Goal: Communication & Community: Ask a question

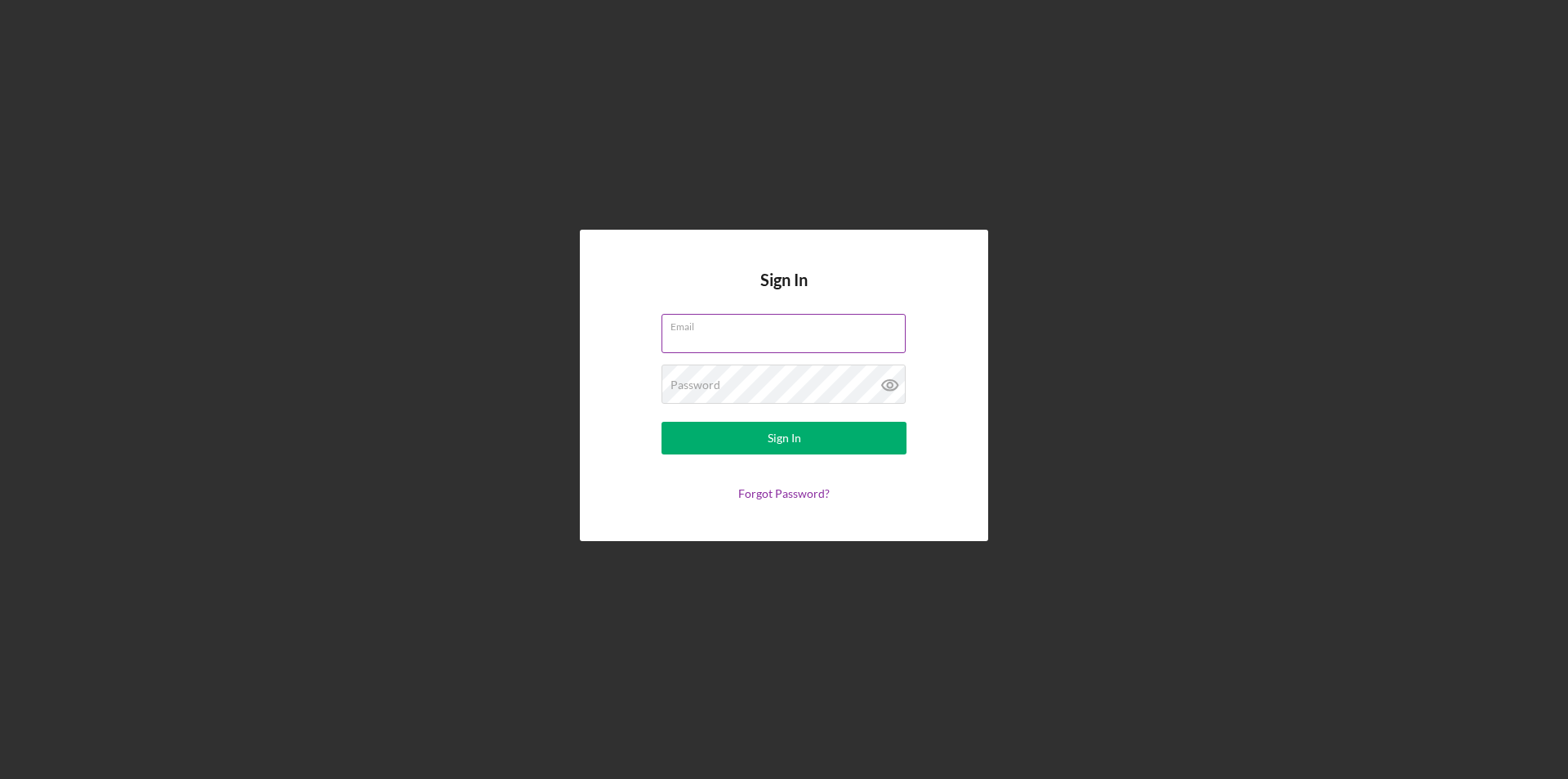
click at [704, 322] on div "Email" at bounding box center [784, 334] width 245 height 41
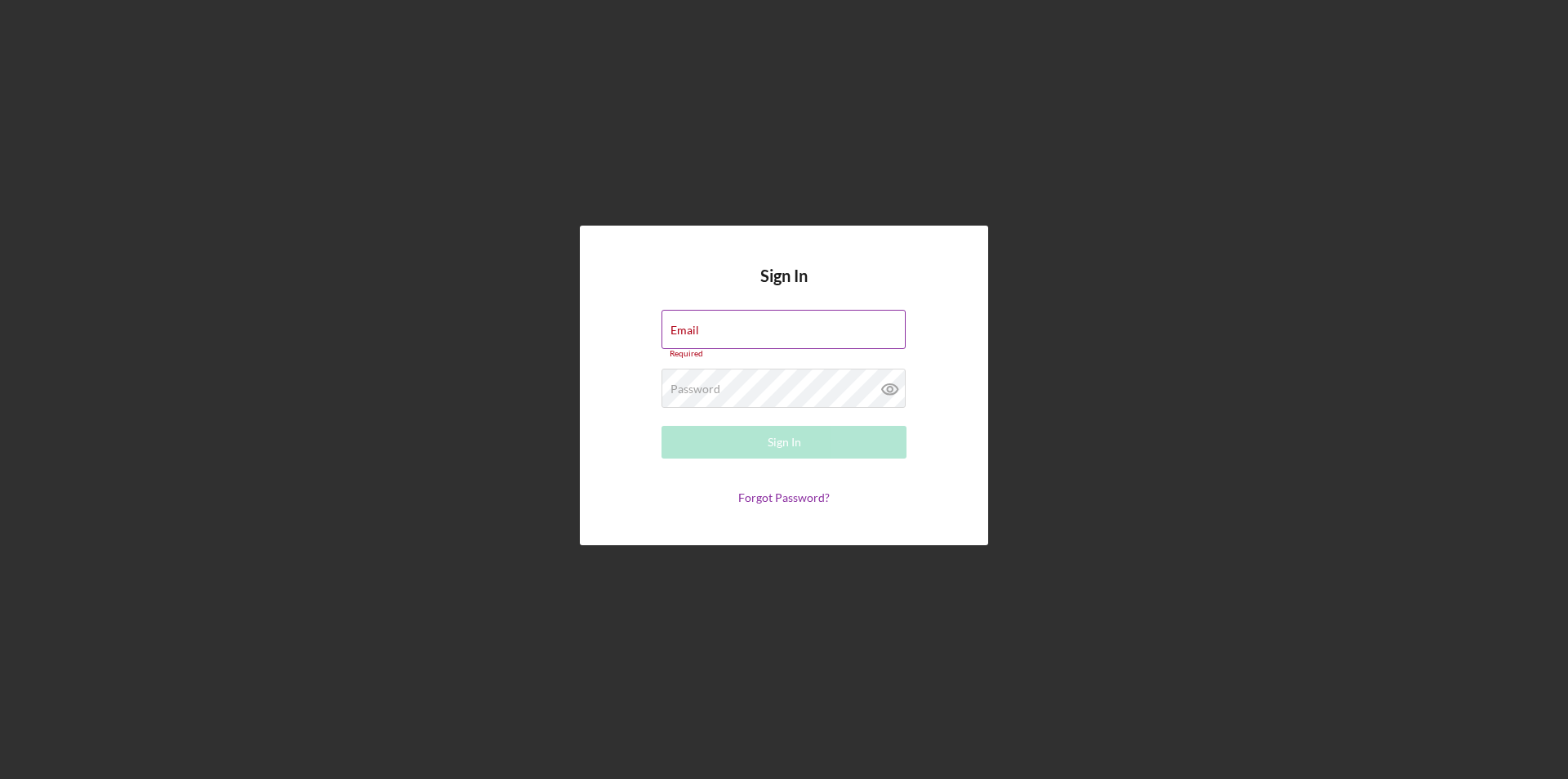
click at [710, 330] on input "Email" at bounding box center [783, 329] width 244 height 39
type input "[EMAIL_ADDRESS][DOMAIN_NAME]"
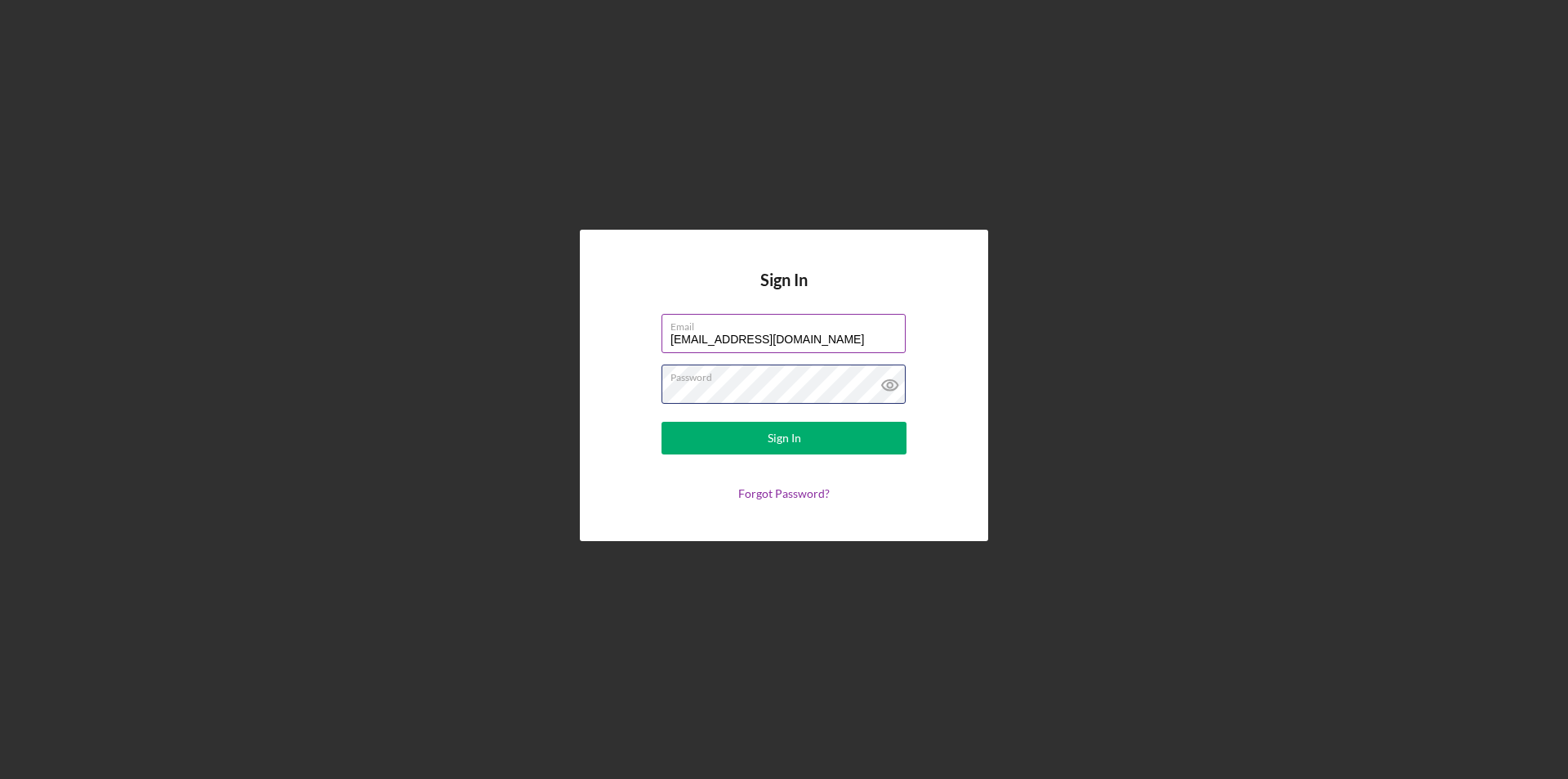
click at [661, 421] on button "Sign In" at bounding box center [784, 437] width 245 height 33
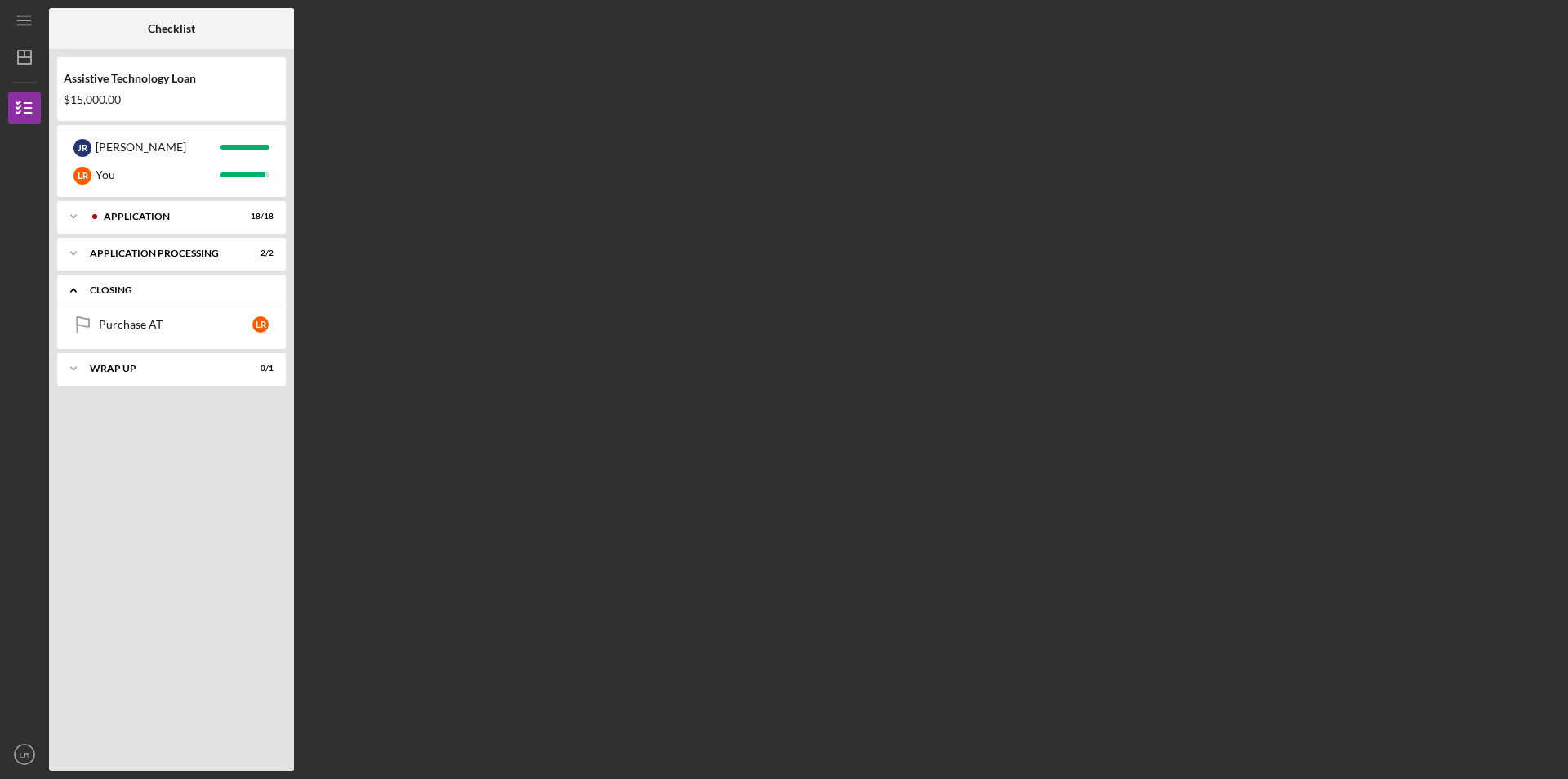
click at [128, 287] on div "Closing" at bounding box center [177, 290] width 175 height 10
click at [132, 257] on div "Application Processing" at bounding box center [177, 253] width 175 height 10
click at [137, 289] on div "Loan Review Committee" at bounding box center [175, 287] width 153 height 13
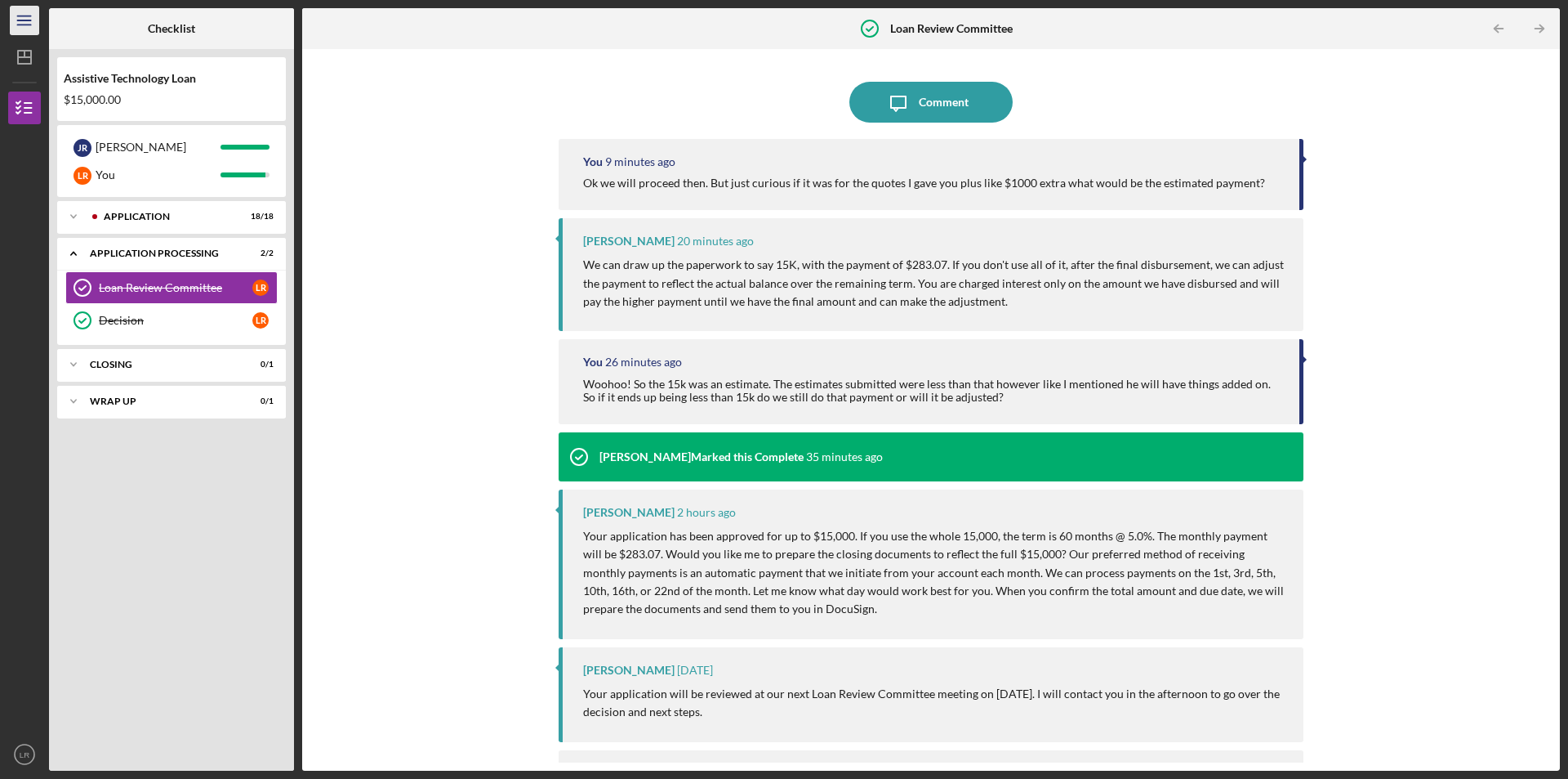
click at [33, 23] on icon "Icon/Menu" at bounding box center [25, 20] width 37 height 37
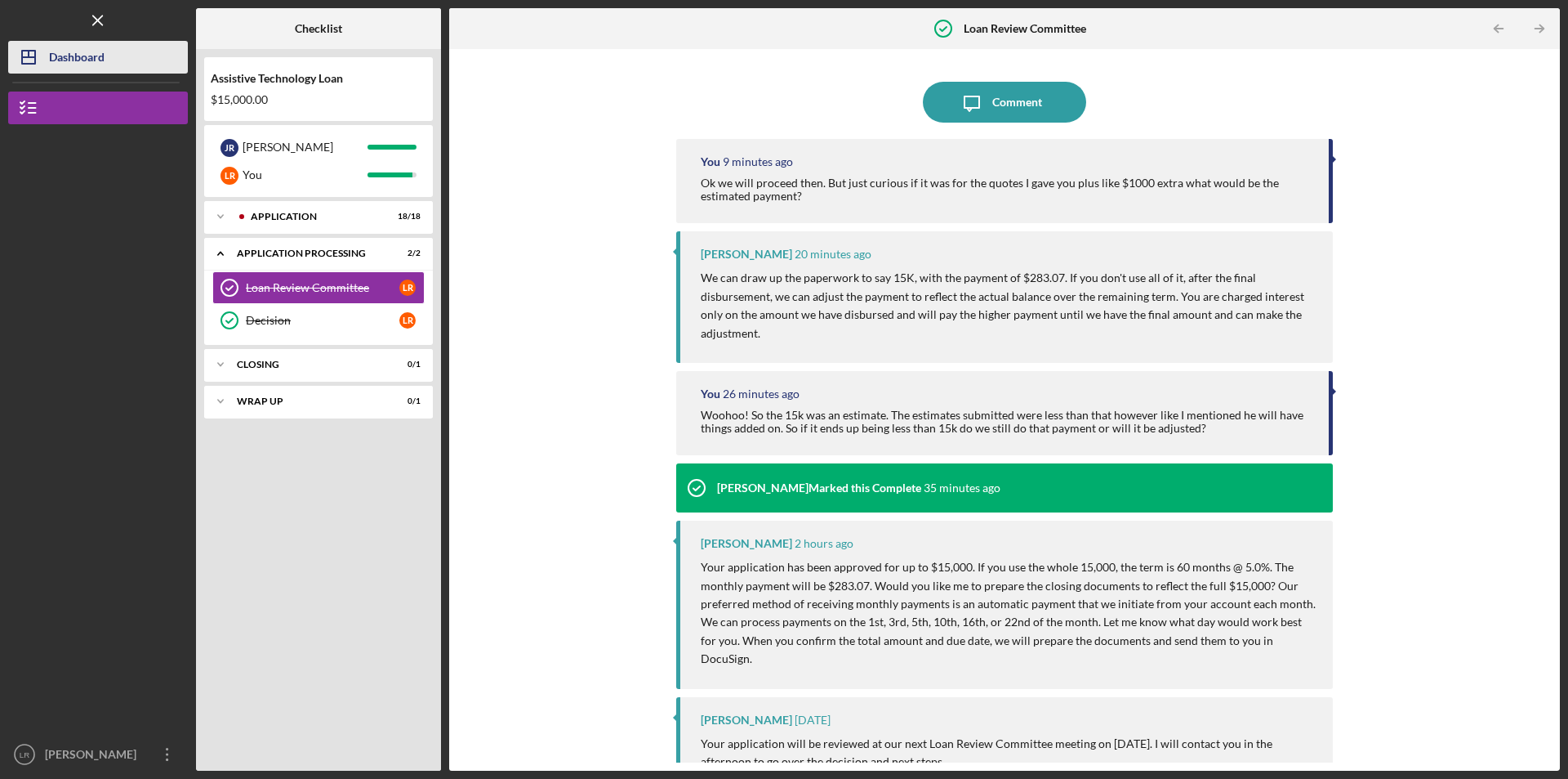
click at [89, 71] on div "Dashboard" at bounding box center [77, 59] width 56 height 37
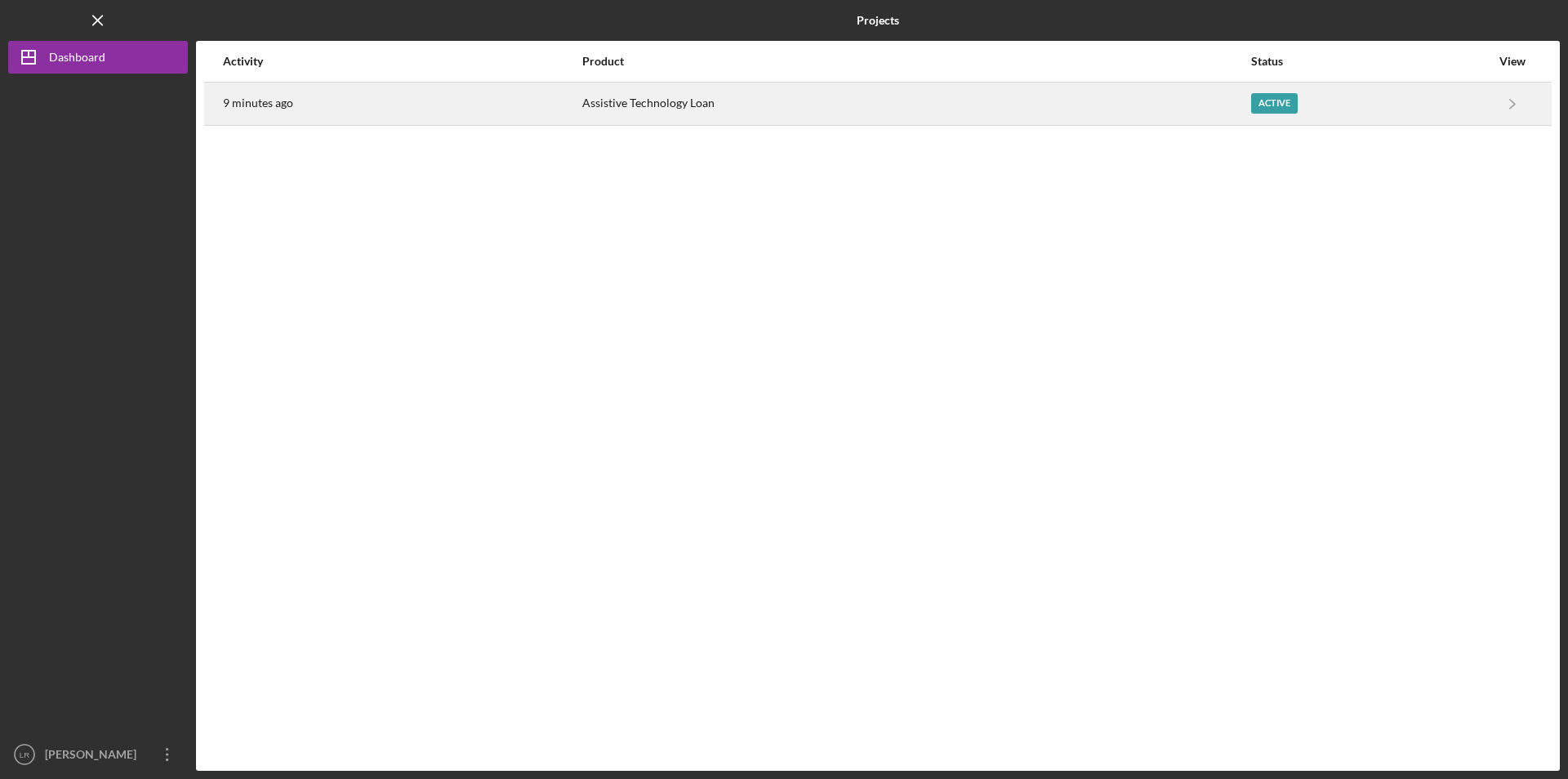
click at [263, 99] on time "9 minutes ago" at bounding box center [258, 103] width 71 height 13
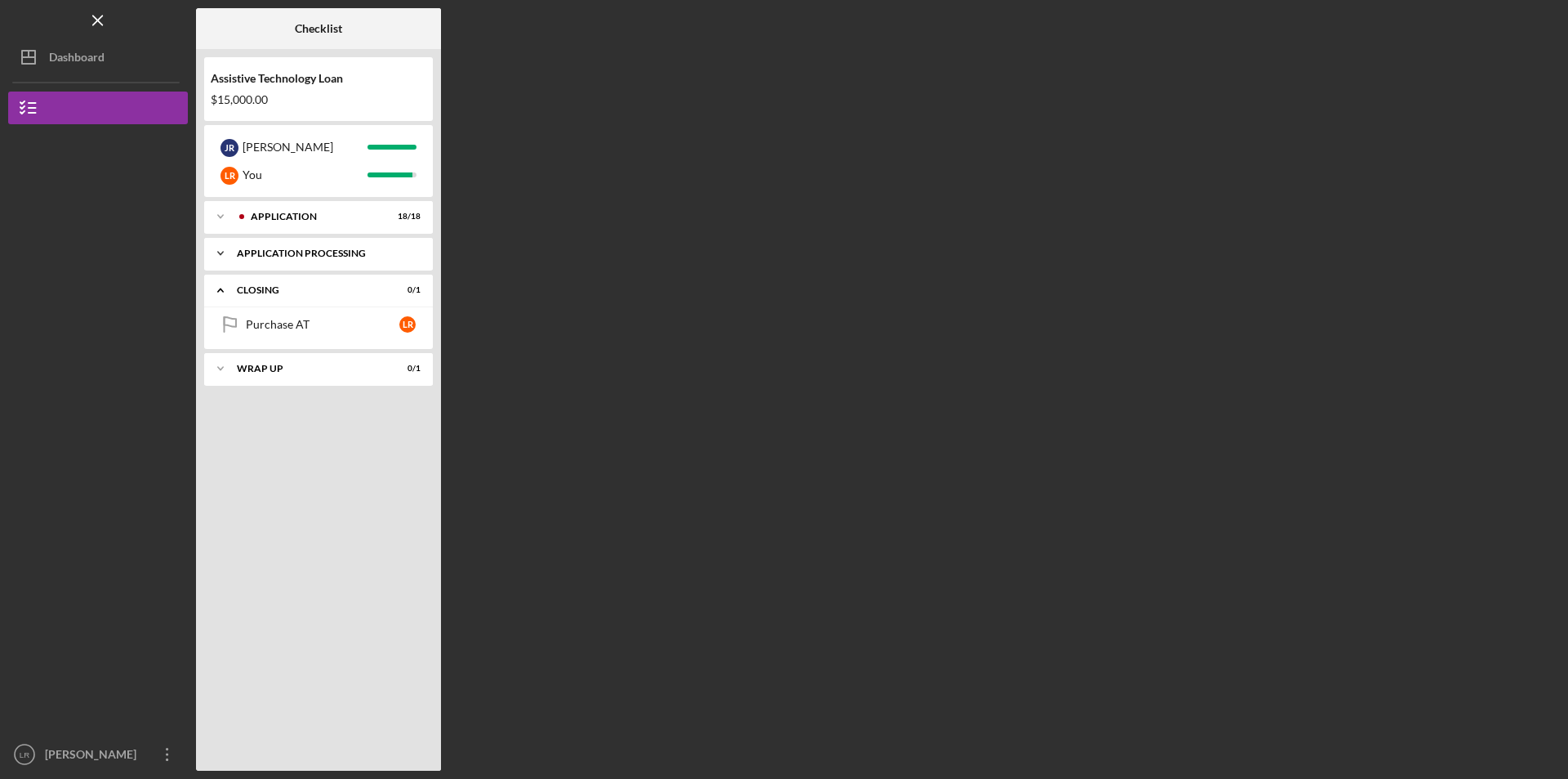
click at [301, 248] on div "Icon/Expander Application Processing 2 / 2" at bounding box center [319, 253] width 229 height 33
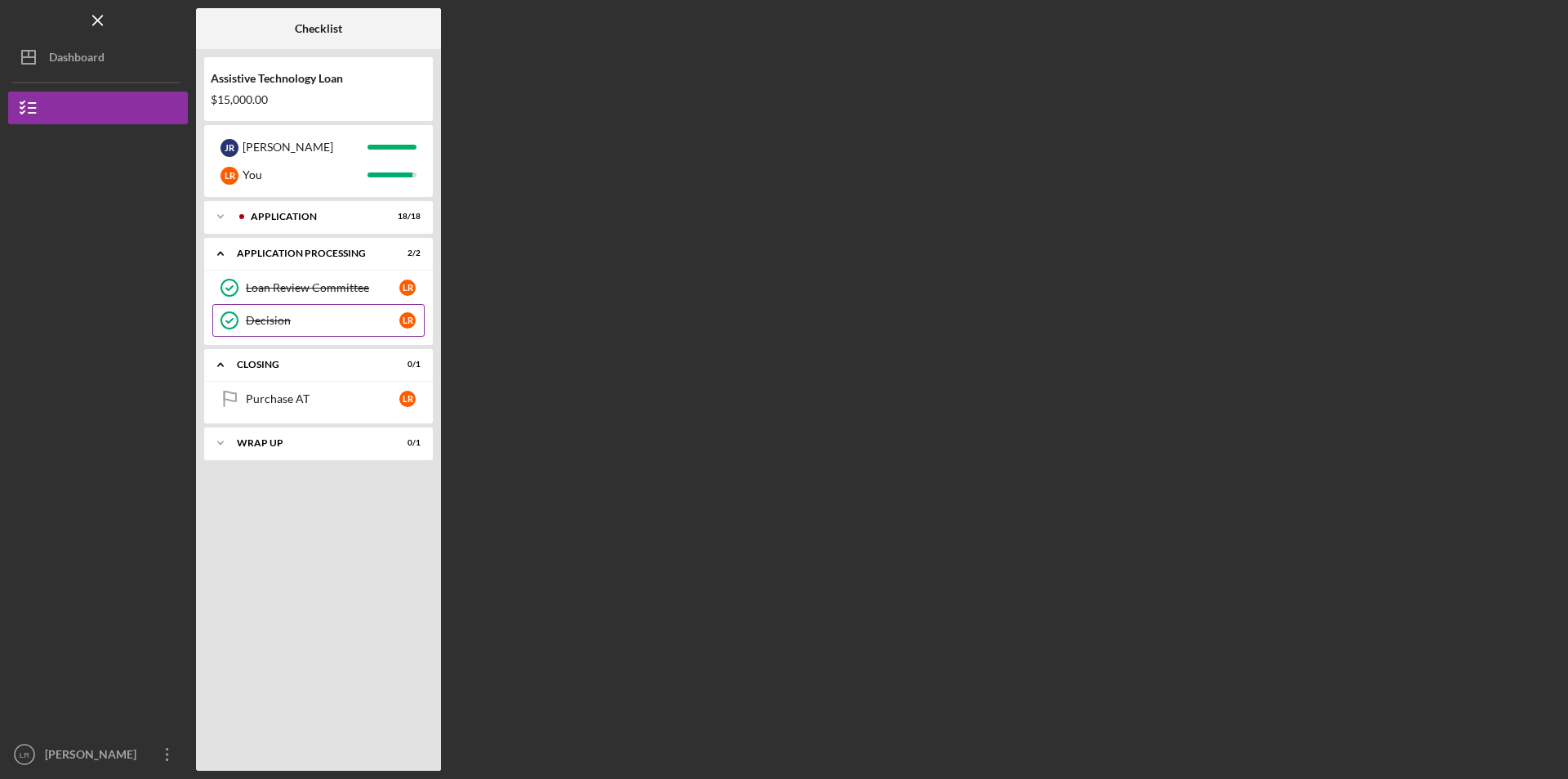
click at [293, 323] on div "Decision" at bounding box center [323, 320] width 153 height 13
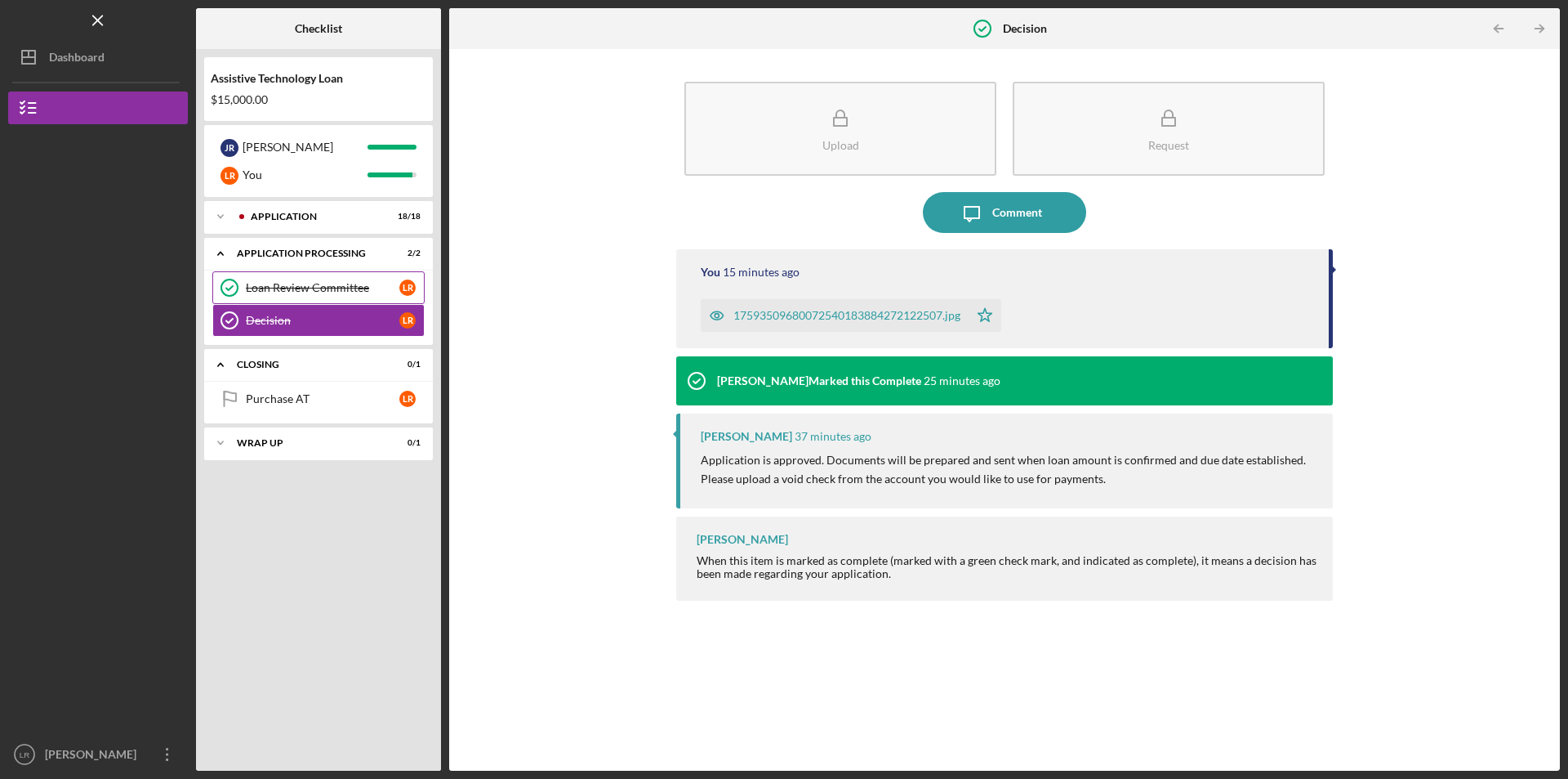
click at [296, 297] on link "Loan Review Committee Loan Review Committee L R" at bounding box center [318, 287] width 212 height 33
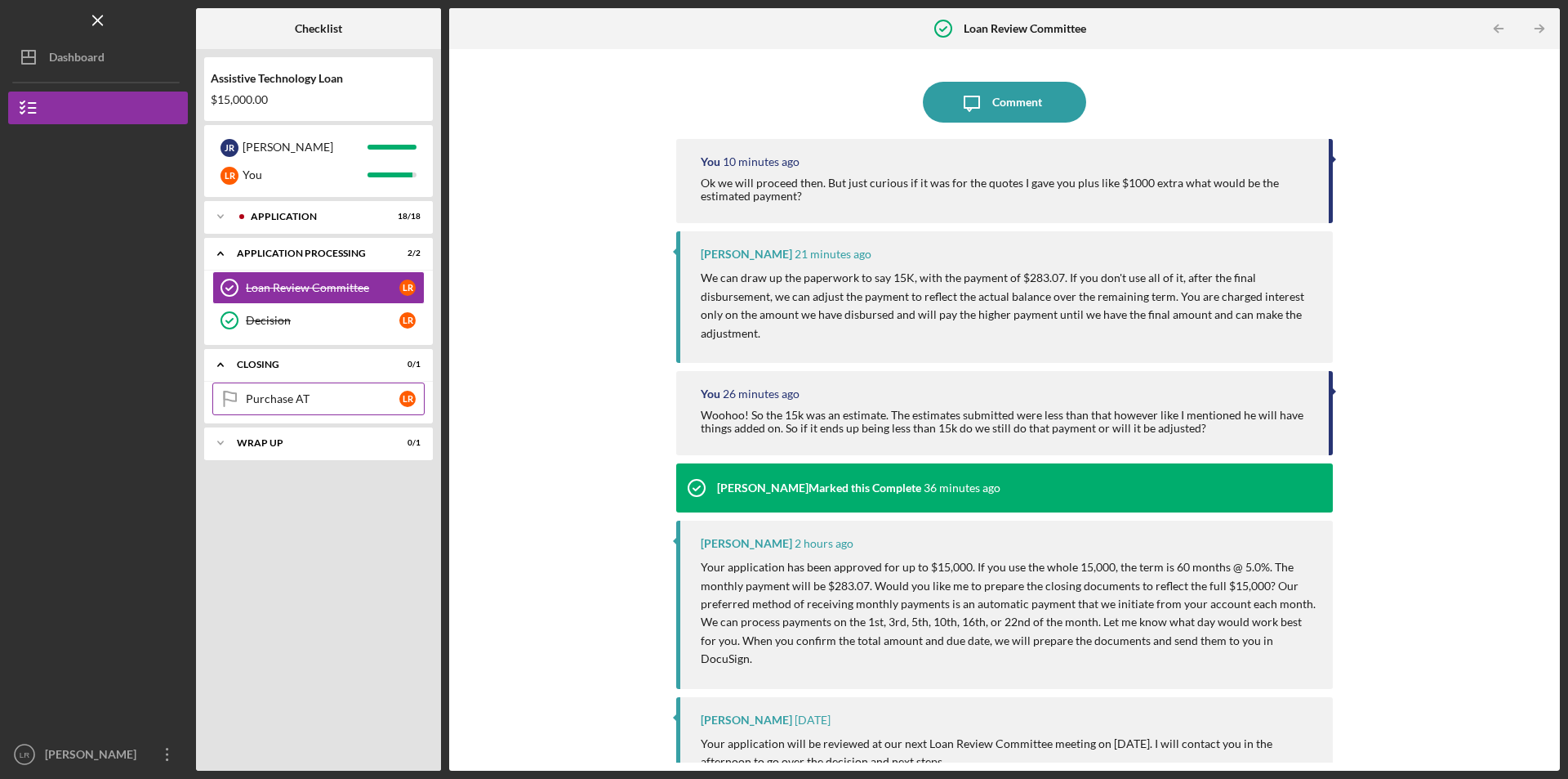
click at [310, 393] on div "Purchase AT" at bounding box center [323, 398] width 153 height 13
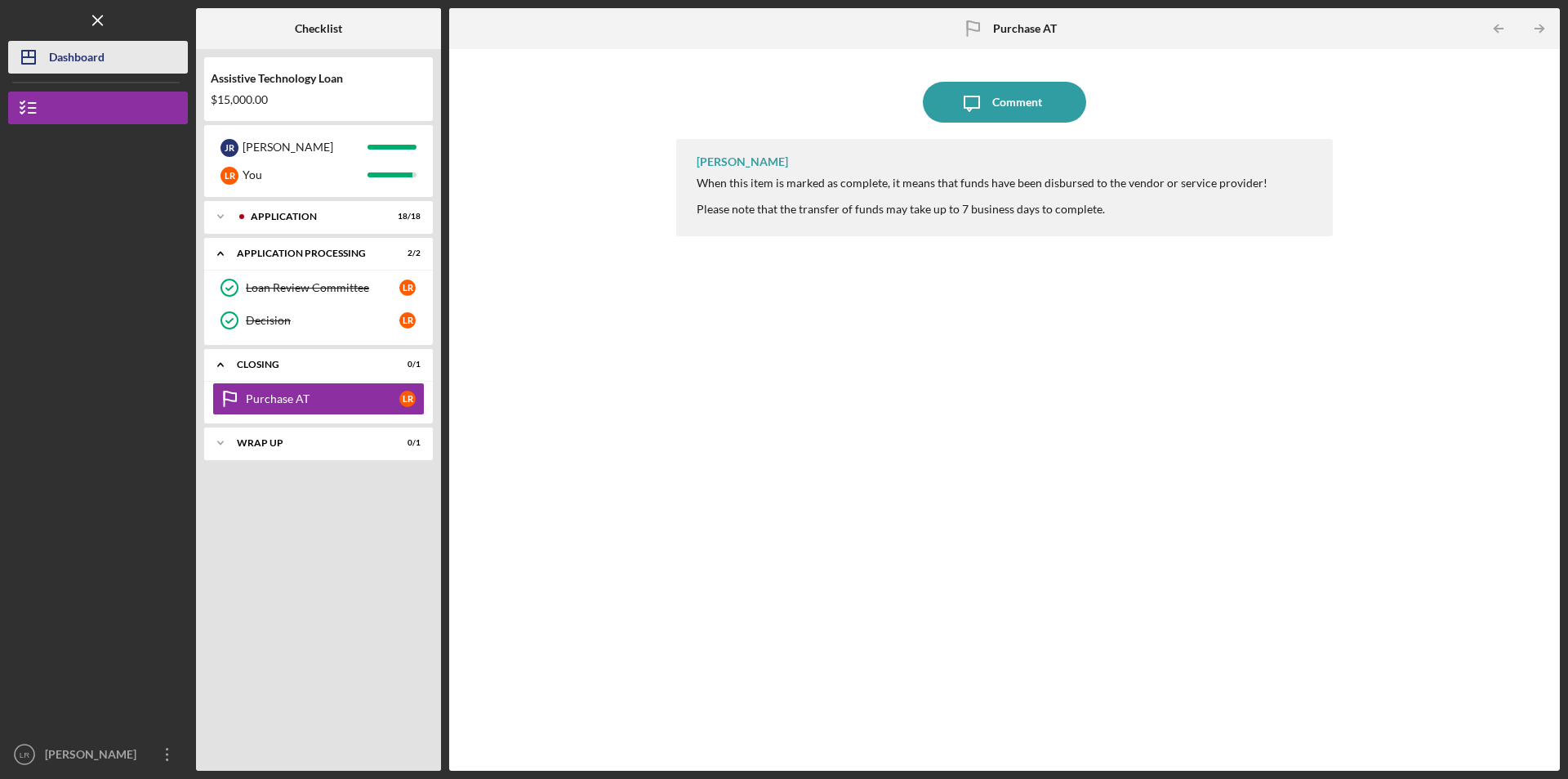
click at [98, 65] on div "Dashboard" at bounding box center [77, 59] width 56 height 37
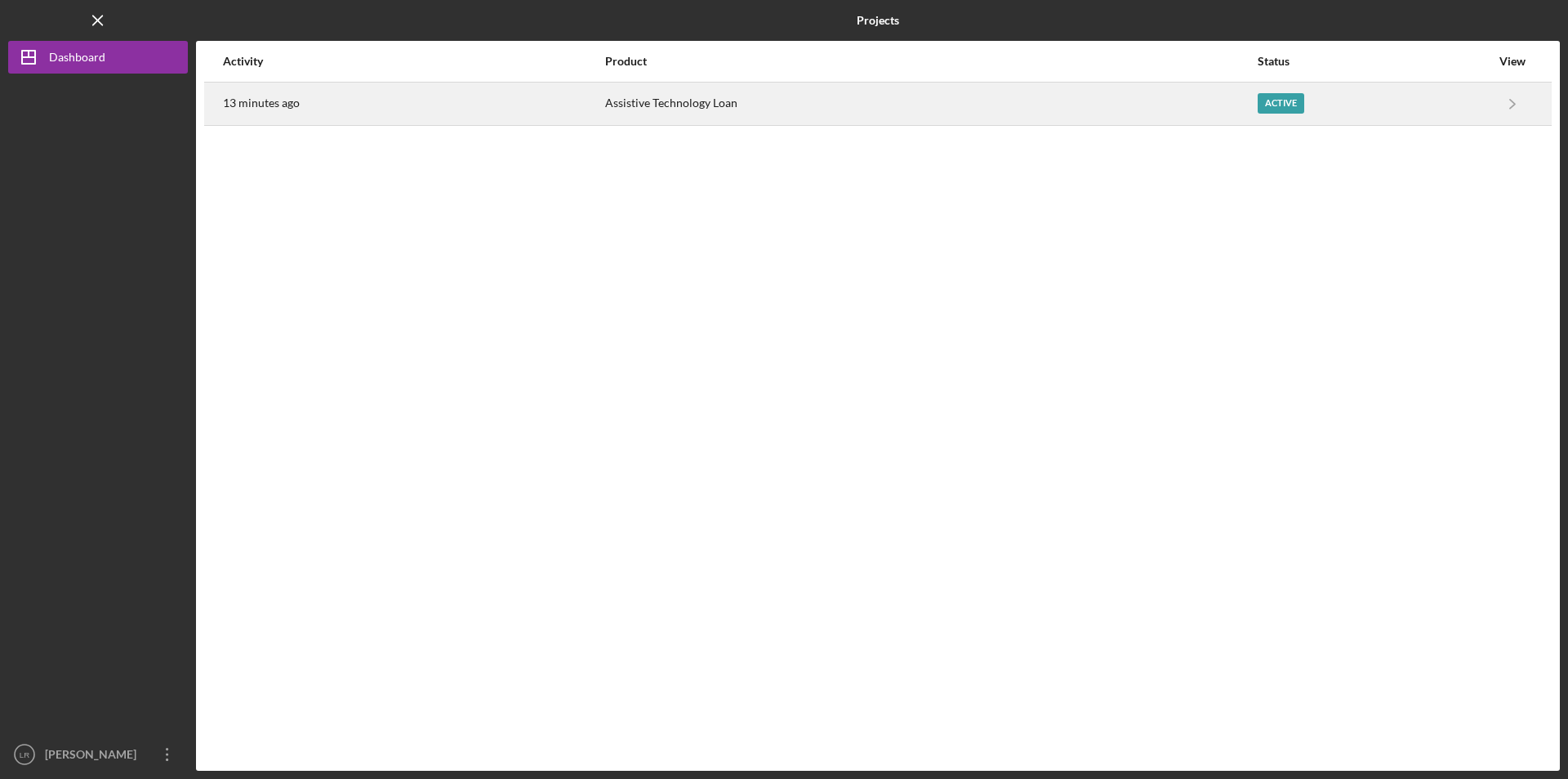
click at [255, 100] on time "13 minutes ago" at bounding box center [261, 103] width 77 height 13
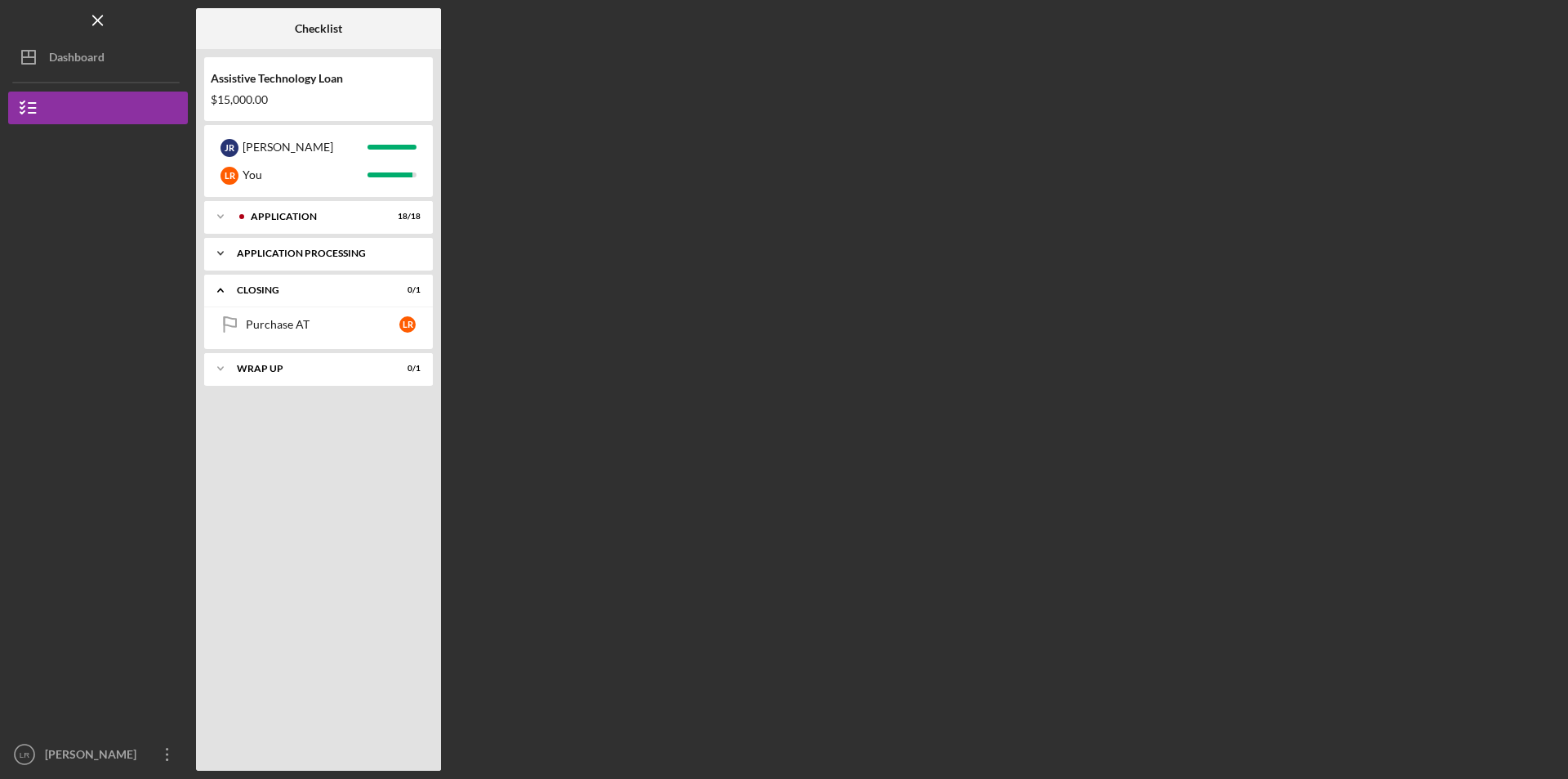
click at [275, 252] on div "Application Processing" at bounding box center [325, 253] width 175 height 10
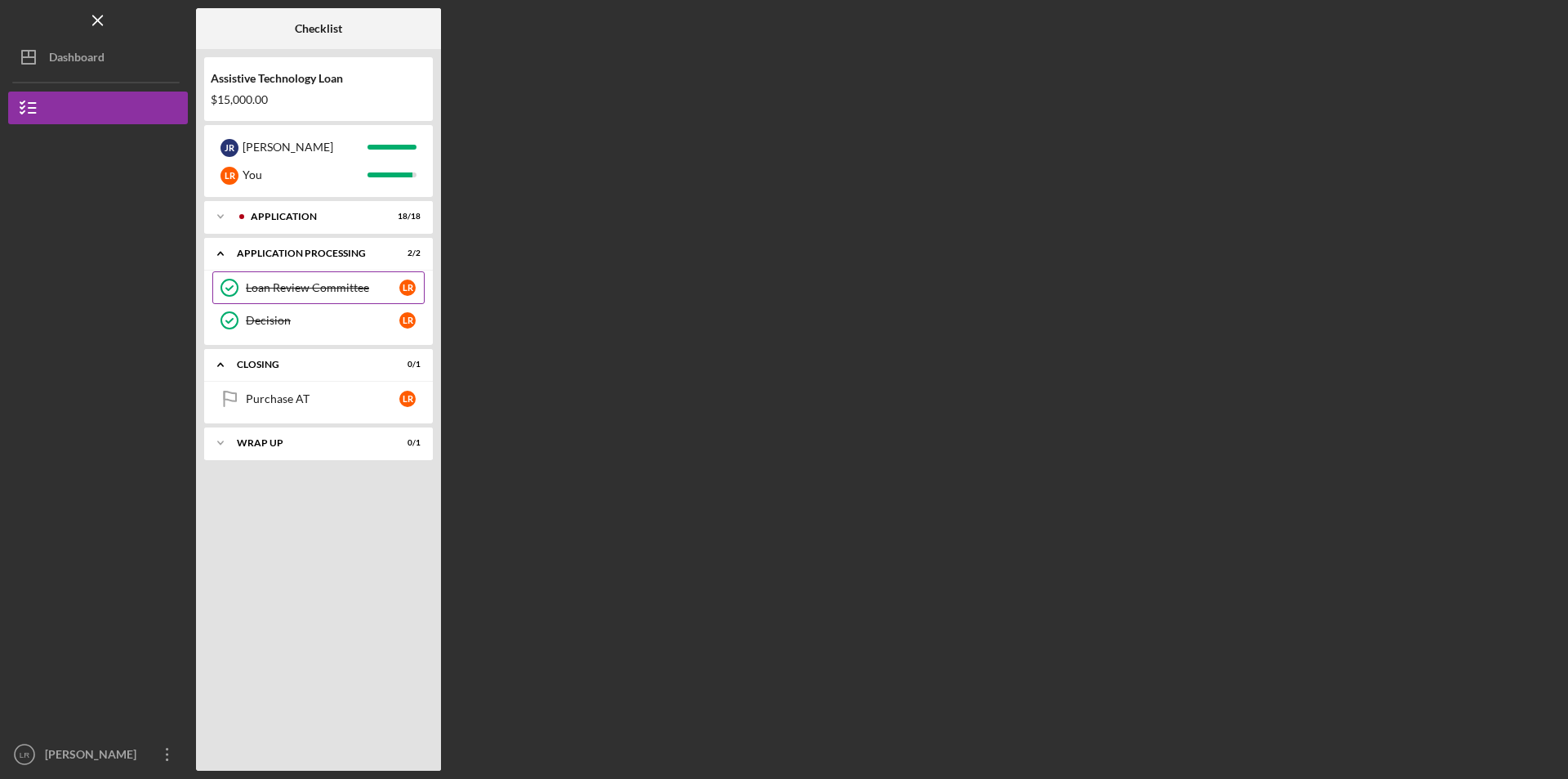
click at [268, 282] on div "Loan Review Committee" at bounding box center [323, 287] width 153 height 13
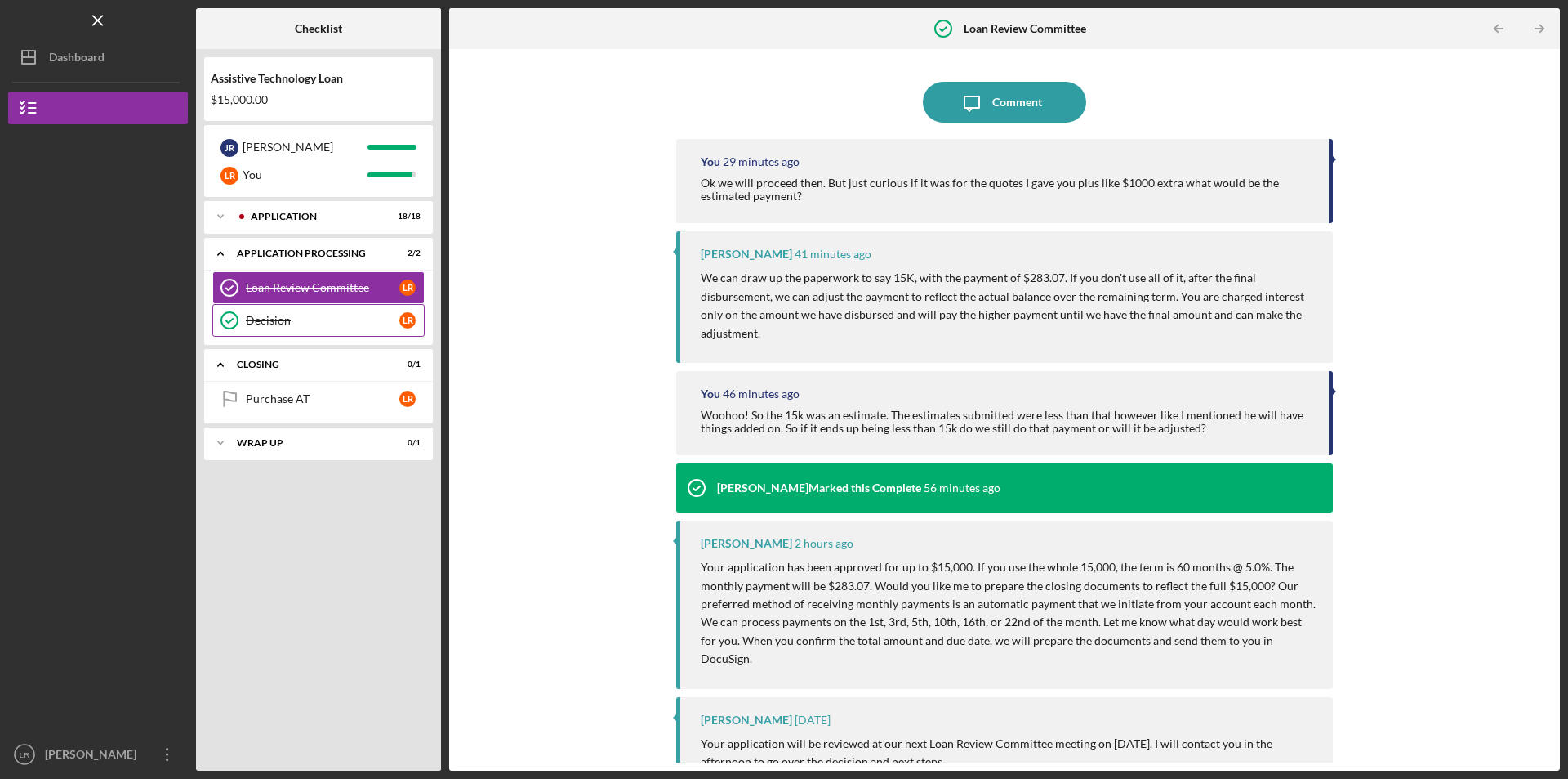
click at [271, 316] on div "Decision" at bounding box center [323, 320] width 153 height 13
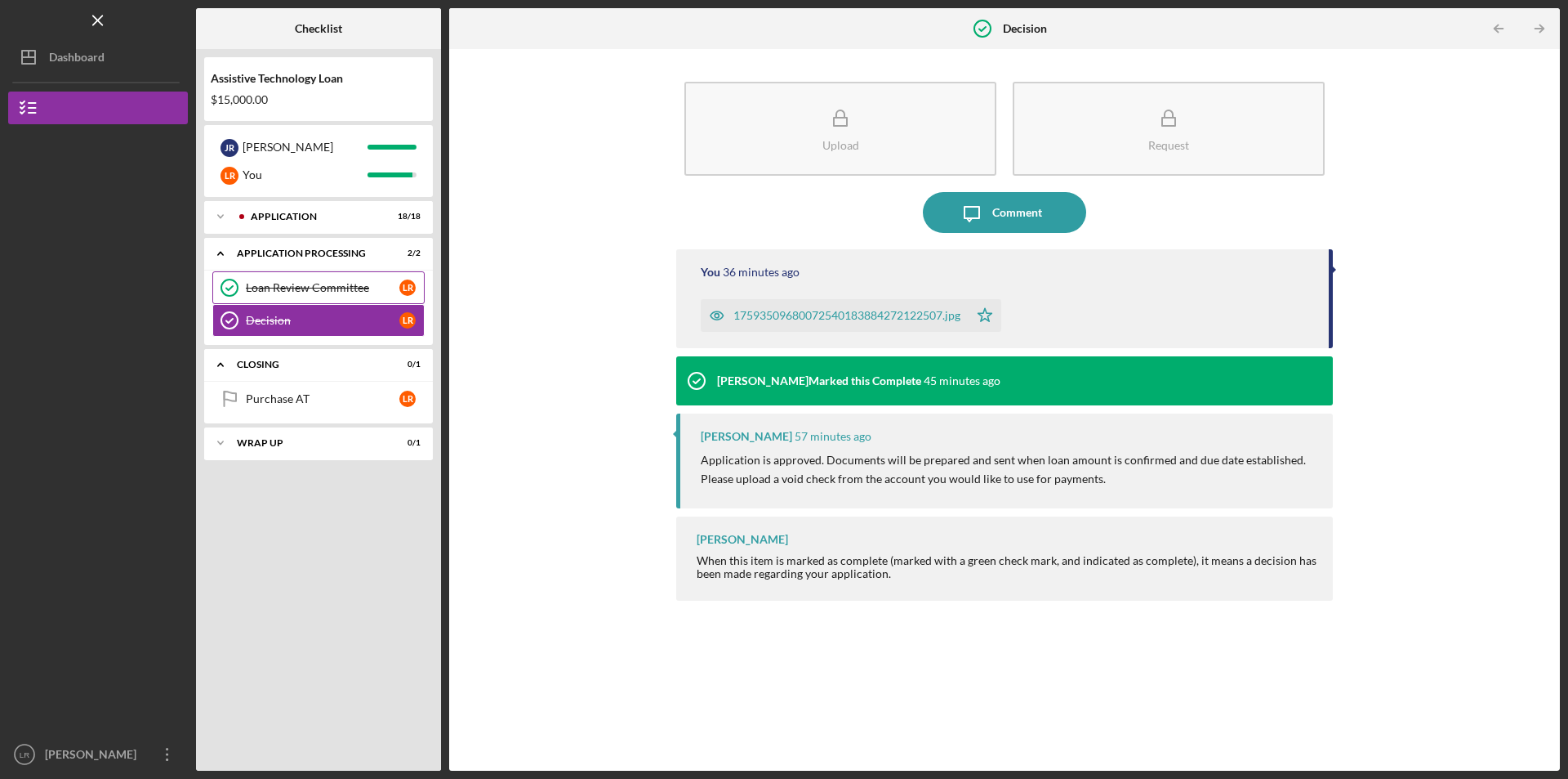
click at [275, 298] on link "Loan Review Committee Loan Review Committee L R" at bounding box center [318, 287] width 212 height 33
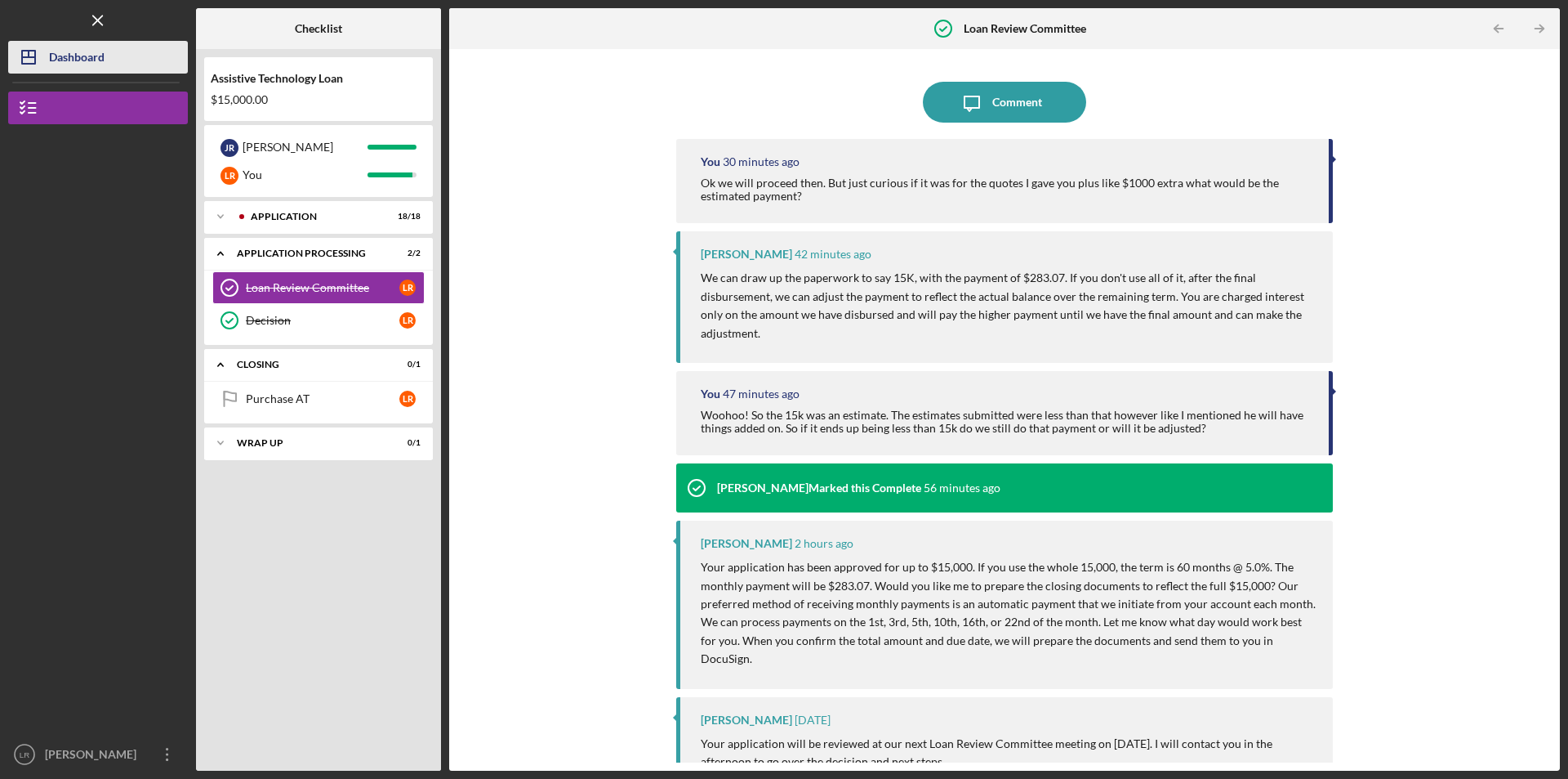
click at [83, 65] on div "Dashboard" at bounding box center [77, 59] width 56 height 37
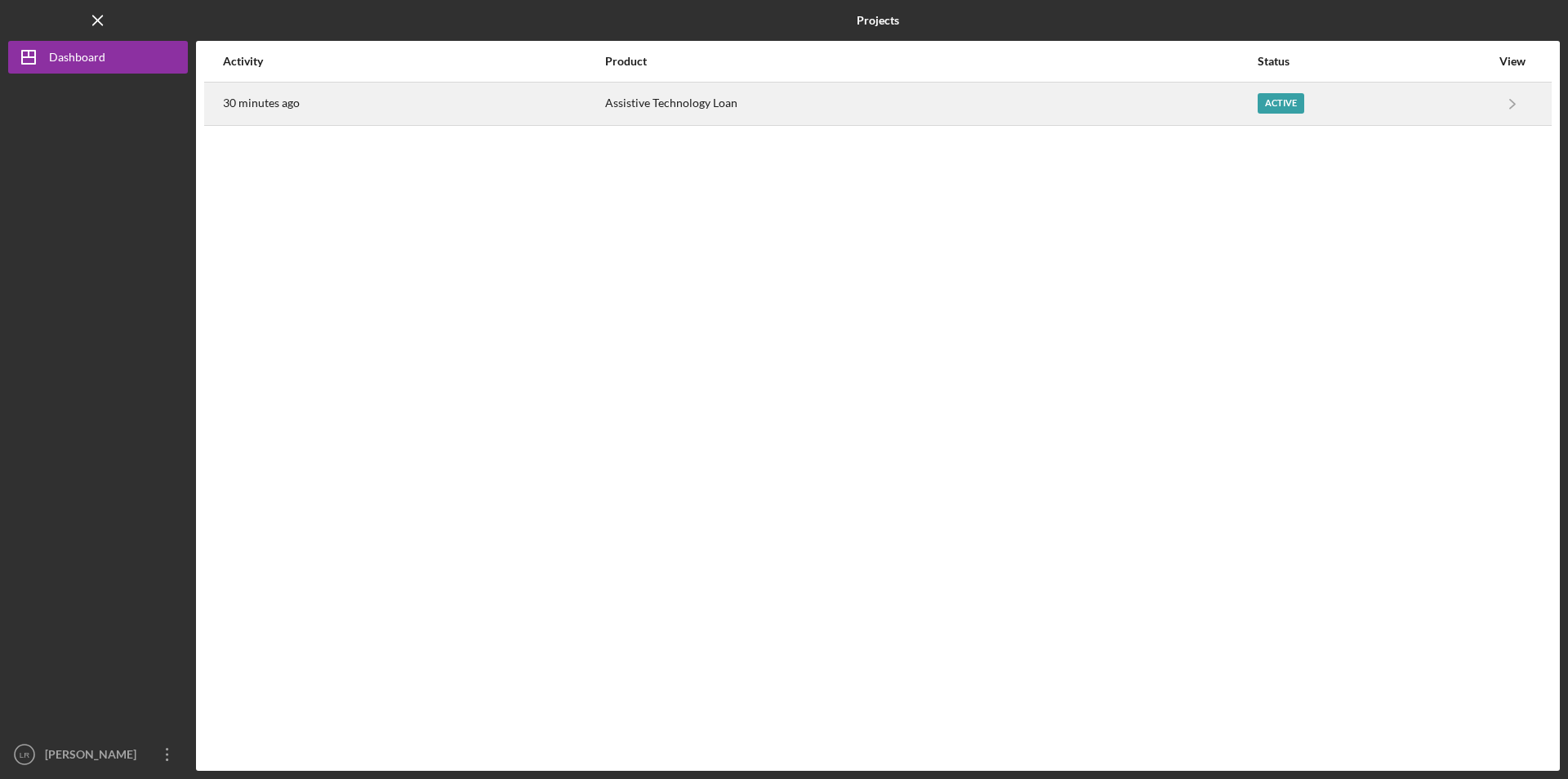
click at [270, 100] on time "30 minutes ago" at bounding box center [261, 103] width 77 height 13
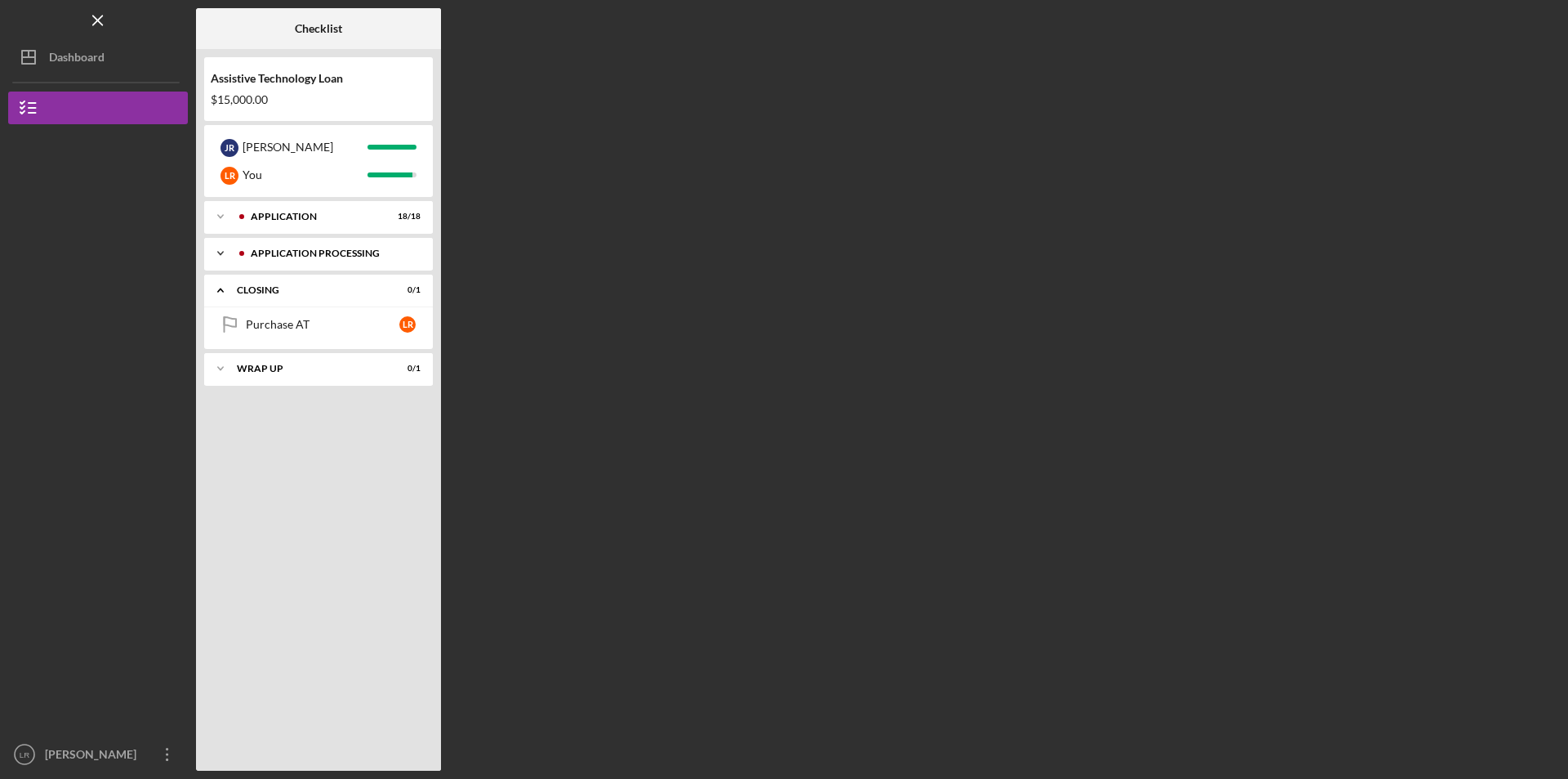
click at [262, 248] on div "Application Processing" at bounding box center [332, 253] width 161 height 10
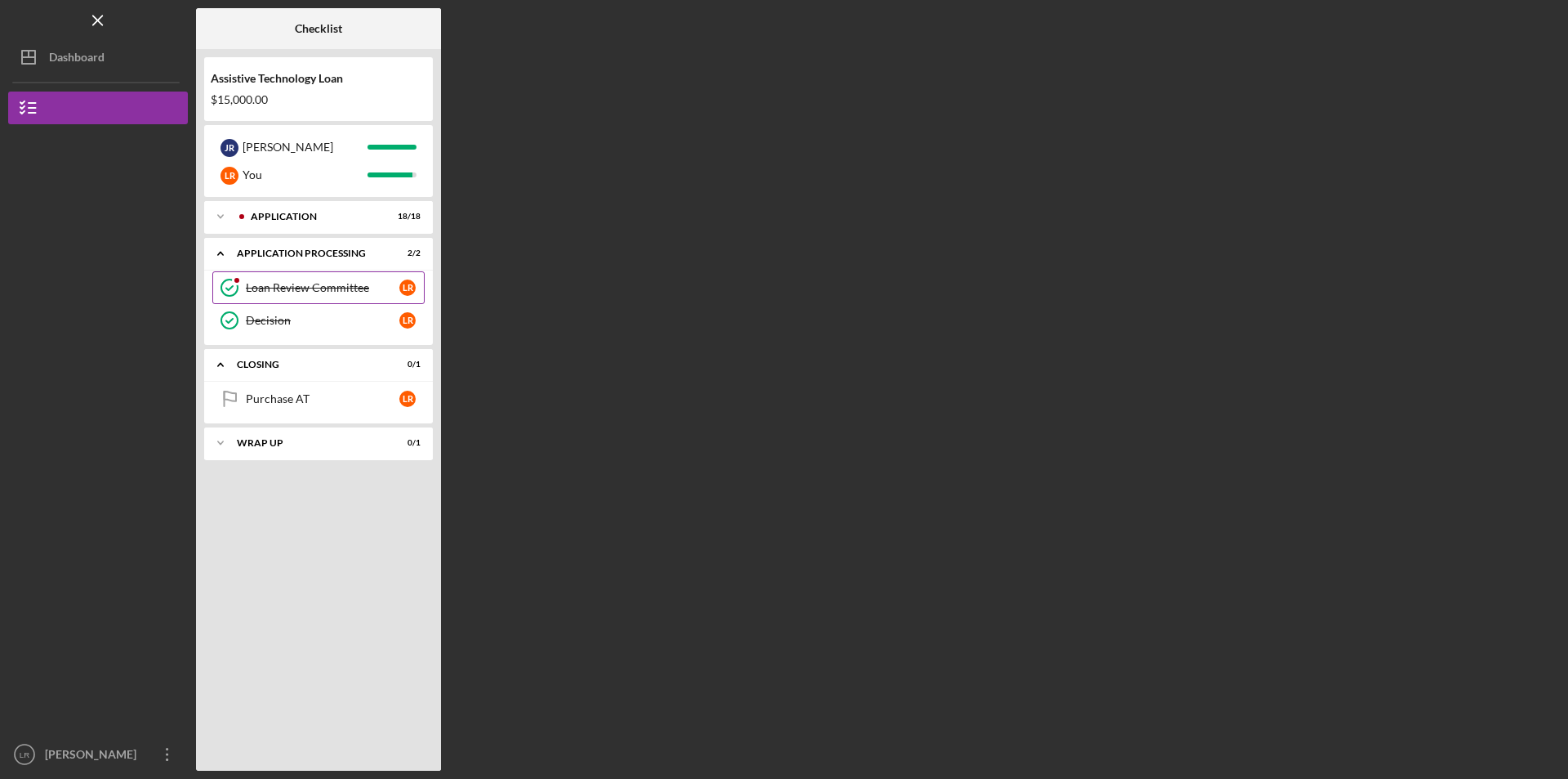
click at [272, 283] on div "Loan Review Committee" at bounding box center [323, 287] width 153 height 13
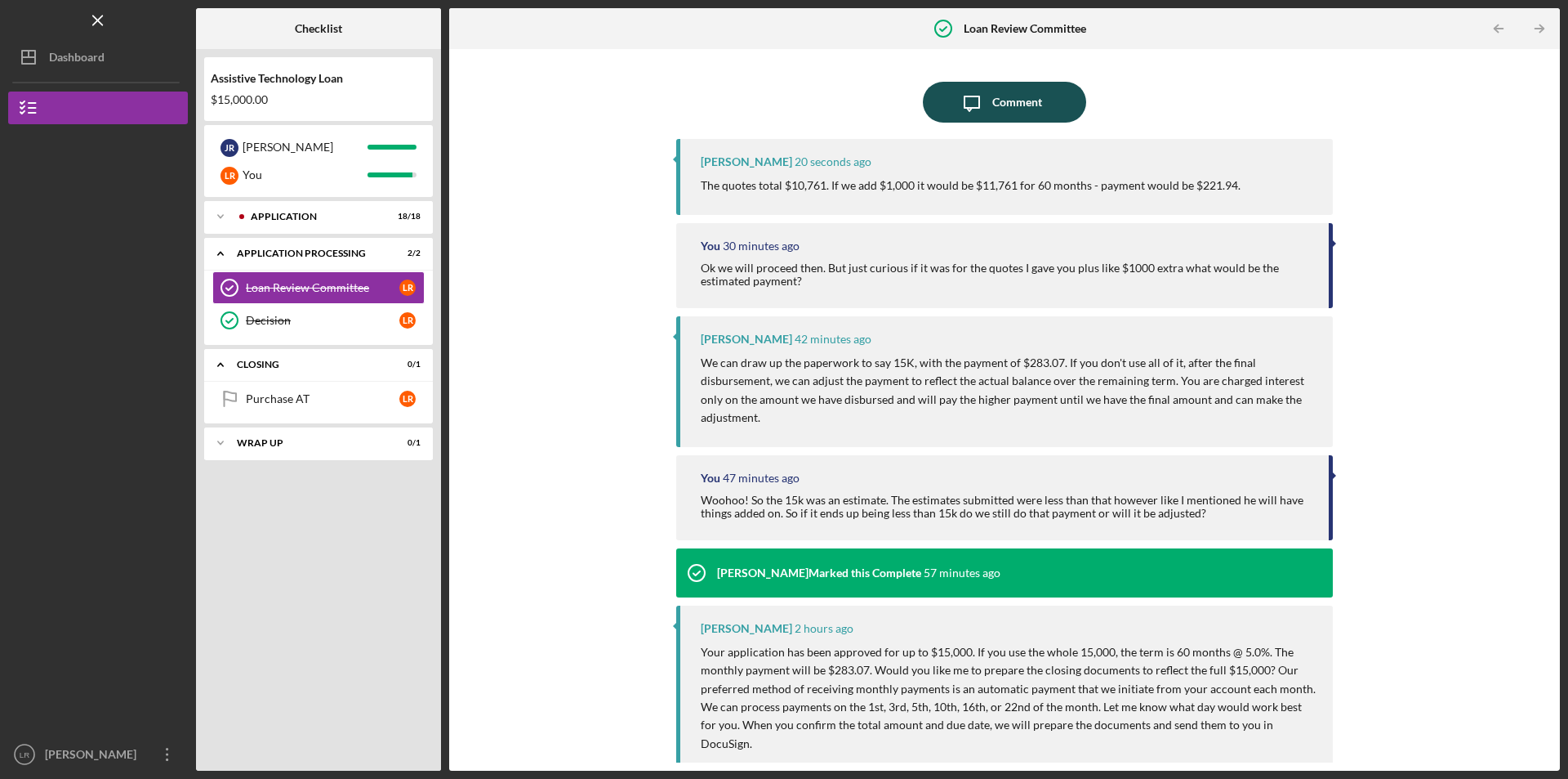
click at [974, 105] on icon "Icon/Message" at bounding box center [972, 102] width 41 height 41
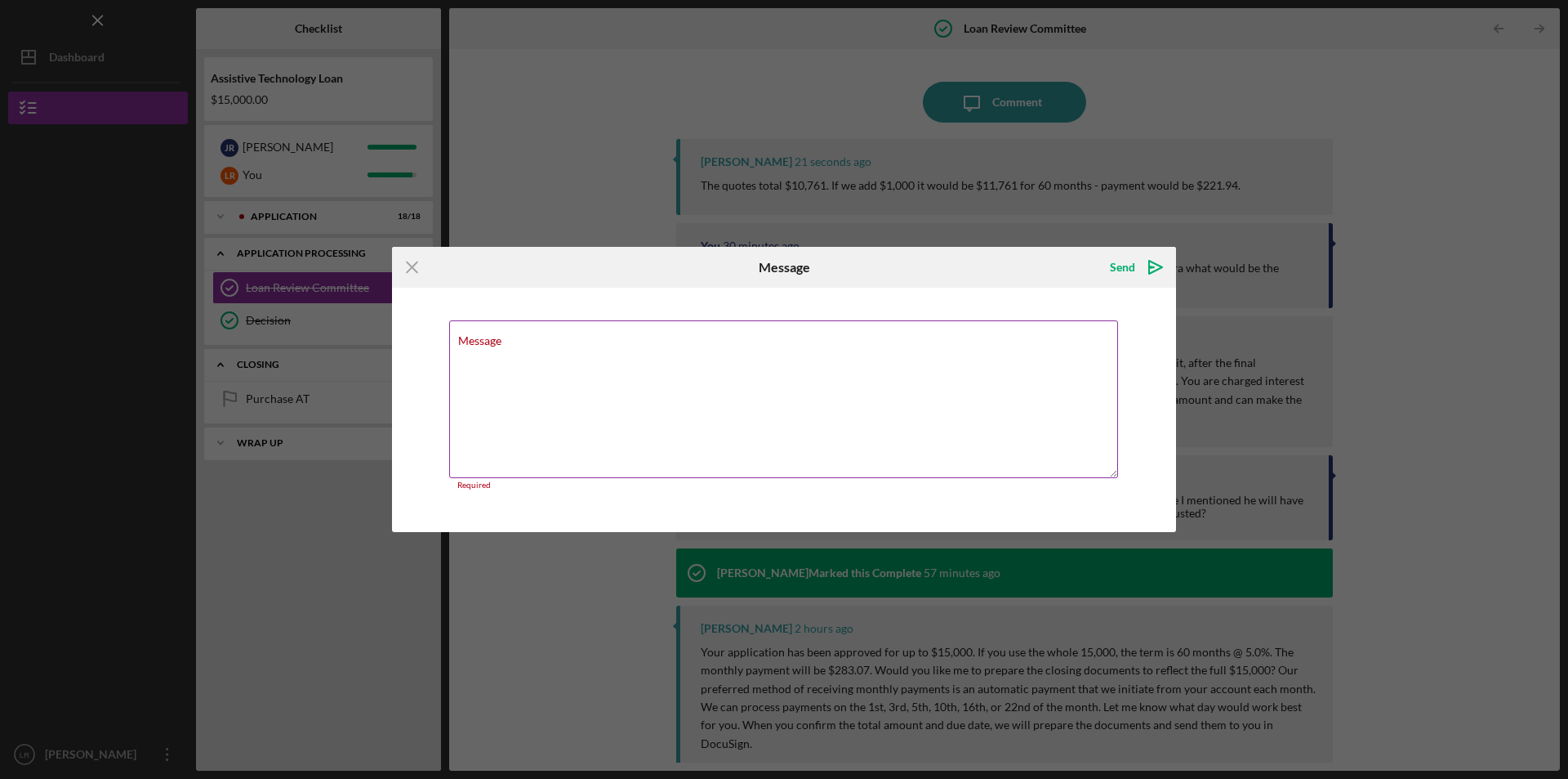
click at [632, 336] on div "Message Required" at bounding box center [784, 405] width 670 height 170
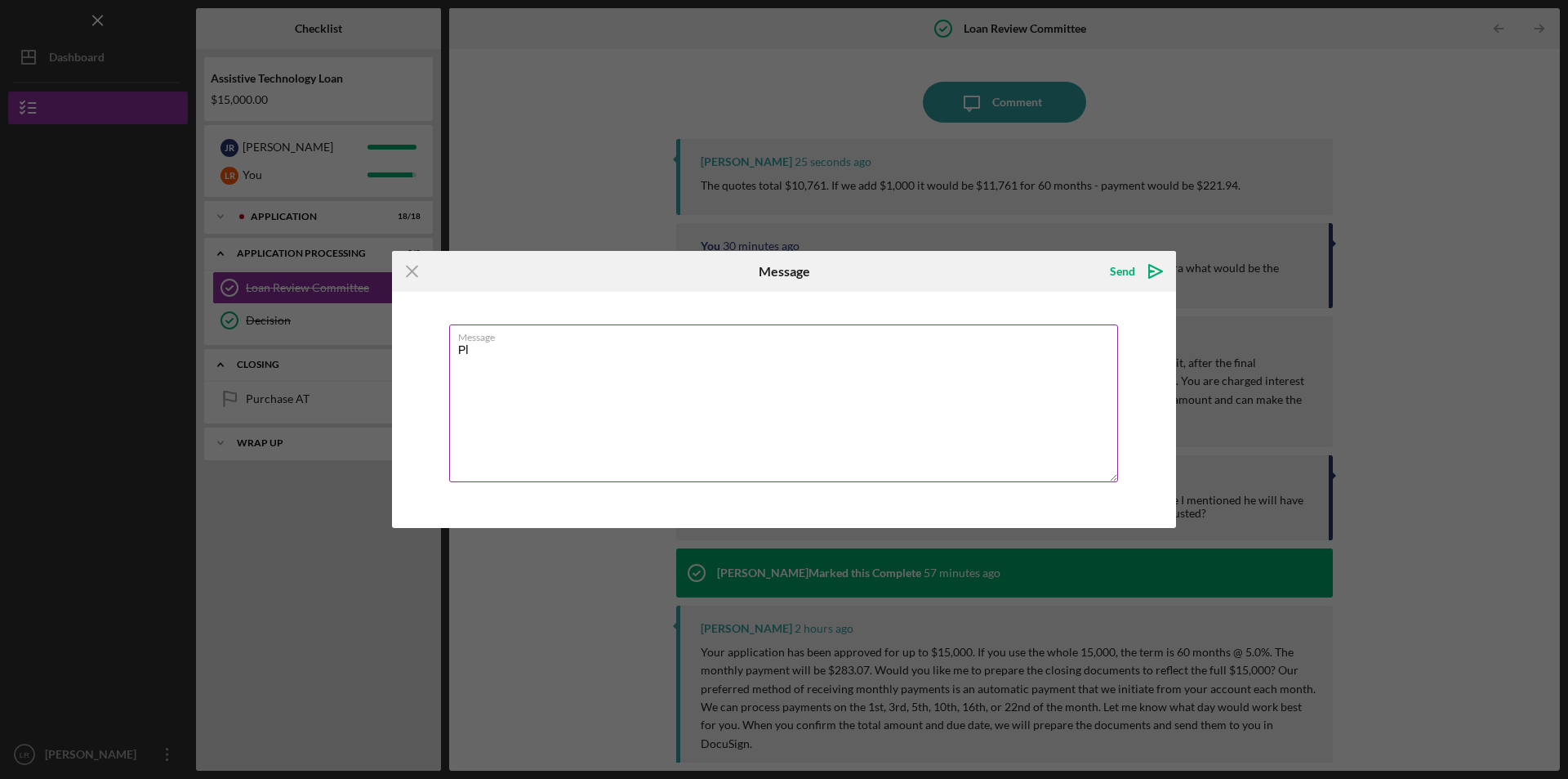
type textarea "P"
type textarea "Ok thanks. Can we do payments on the 22nd please. Are you able to change due da…"
click at [1140, 273] on icon "Icon/icon-invite-send" at bounding box center [1155, 271] width 41 height 41
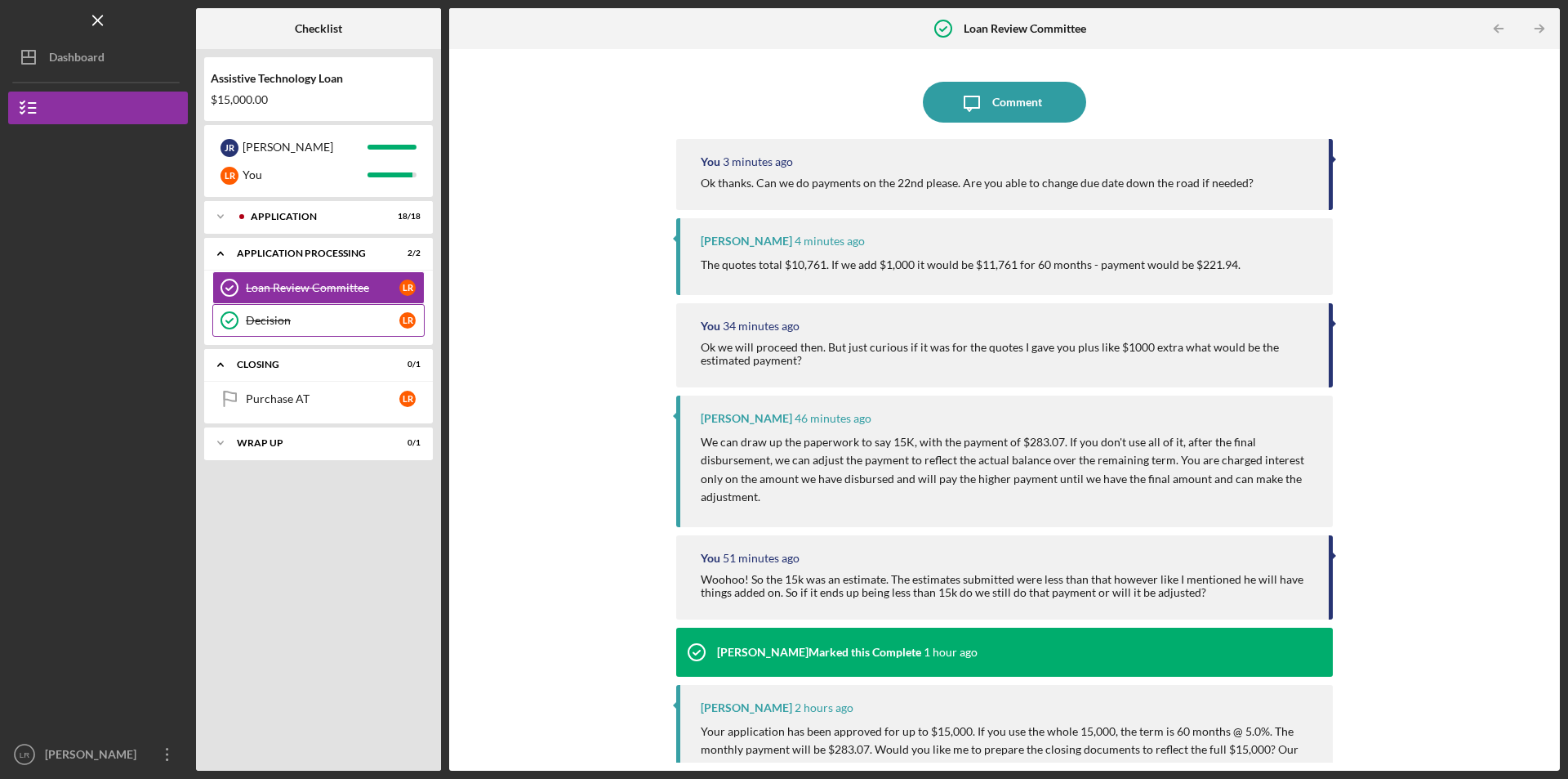
click at [262, 321] on div "Decision" at bounding box center [323, 320] width 153 height 13
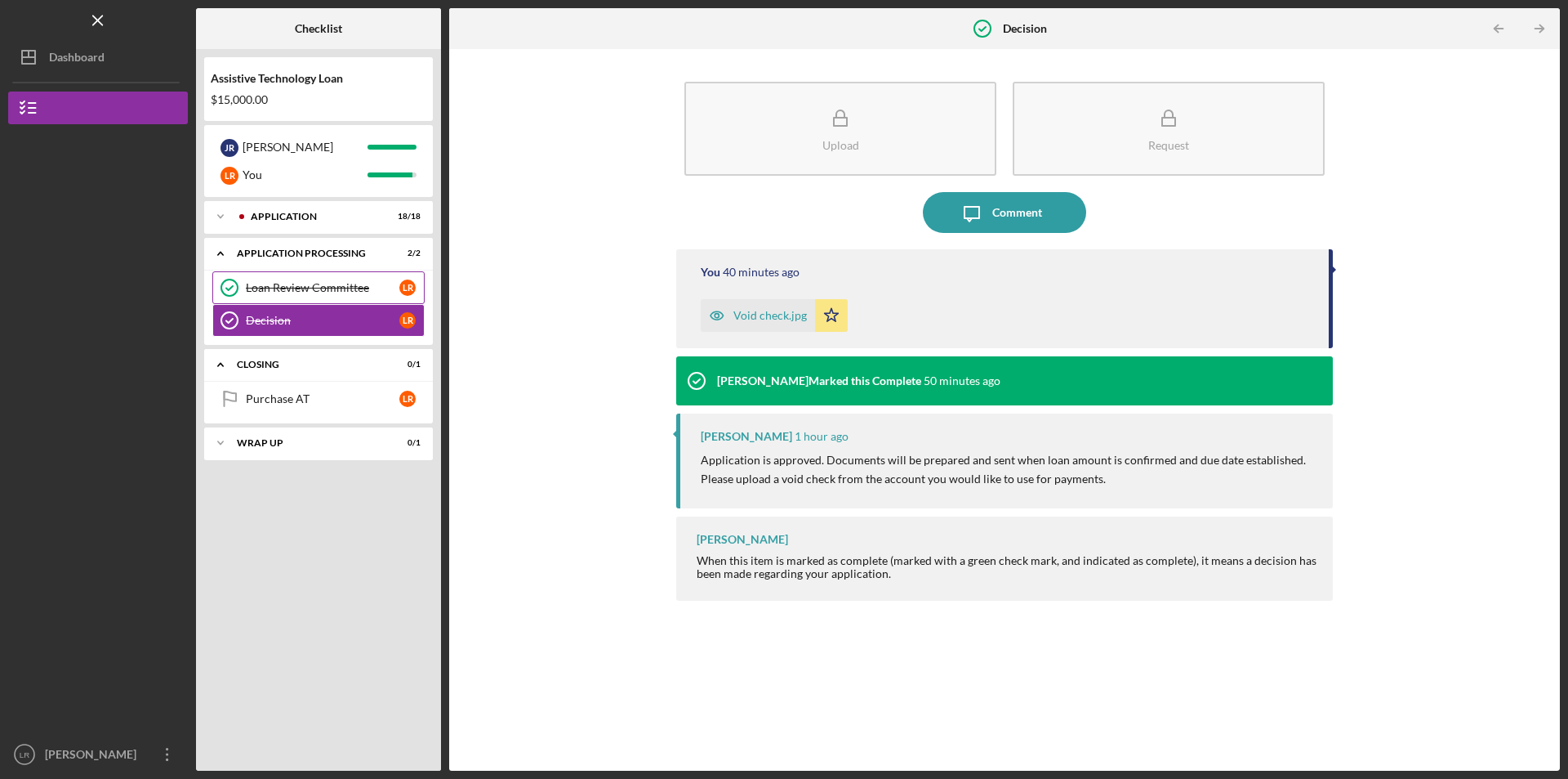
click at [270, 294] on div "Loan Review Committee" at bounding box center [323, 287] width 153 height 13
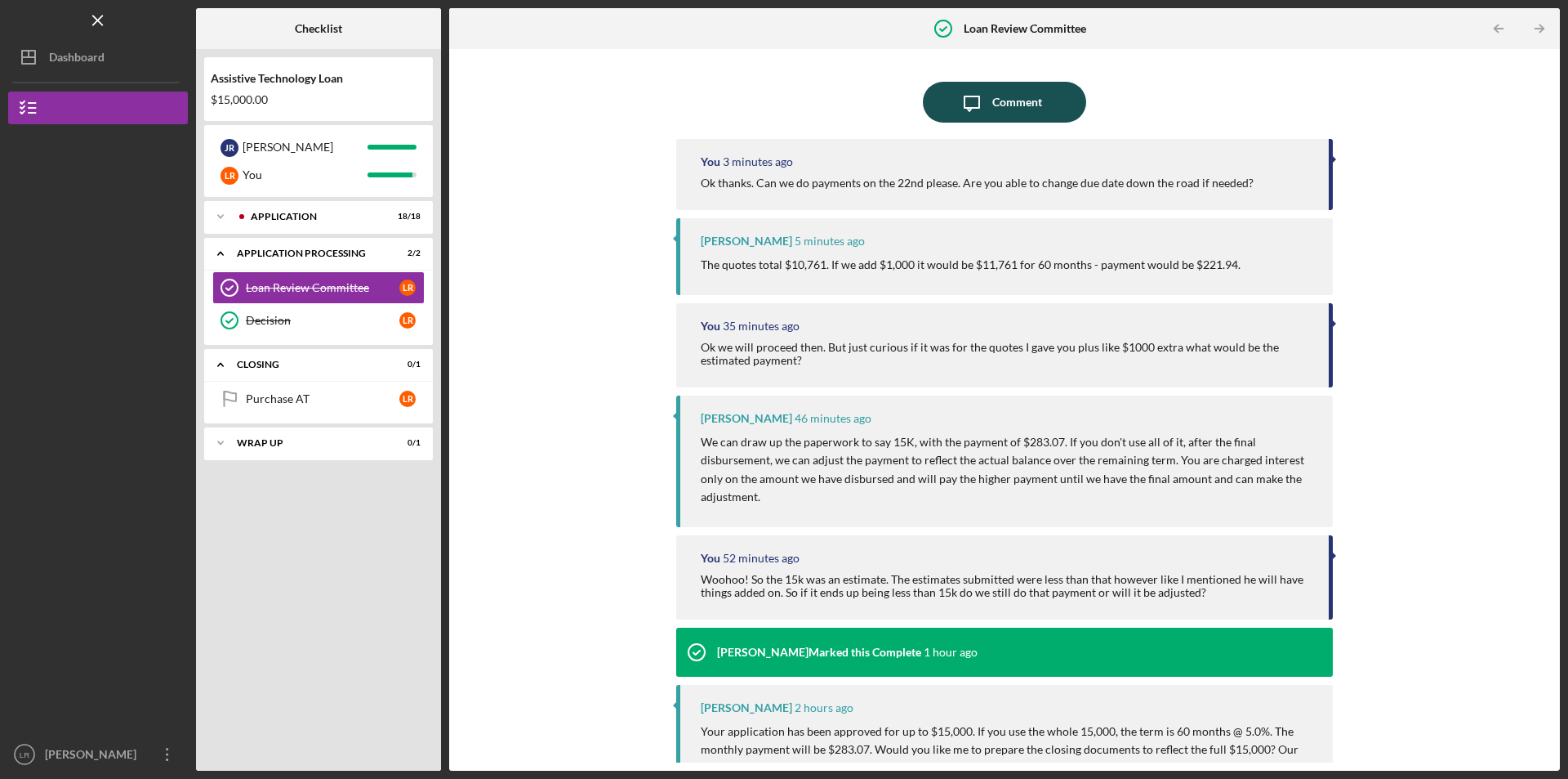
click at [958, 100] on icon "Icon/Message" at bounding box center [972, 102] width 41 height 41
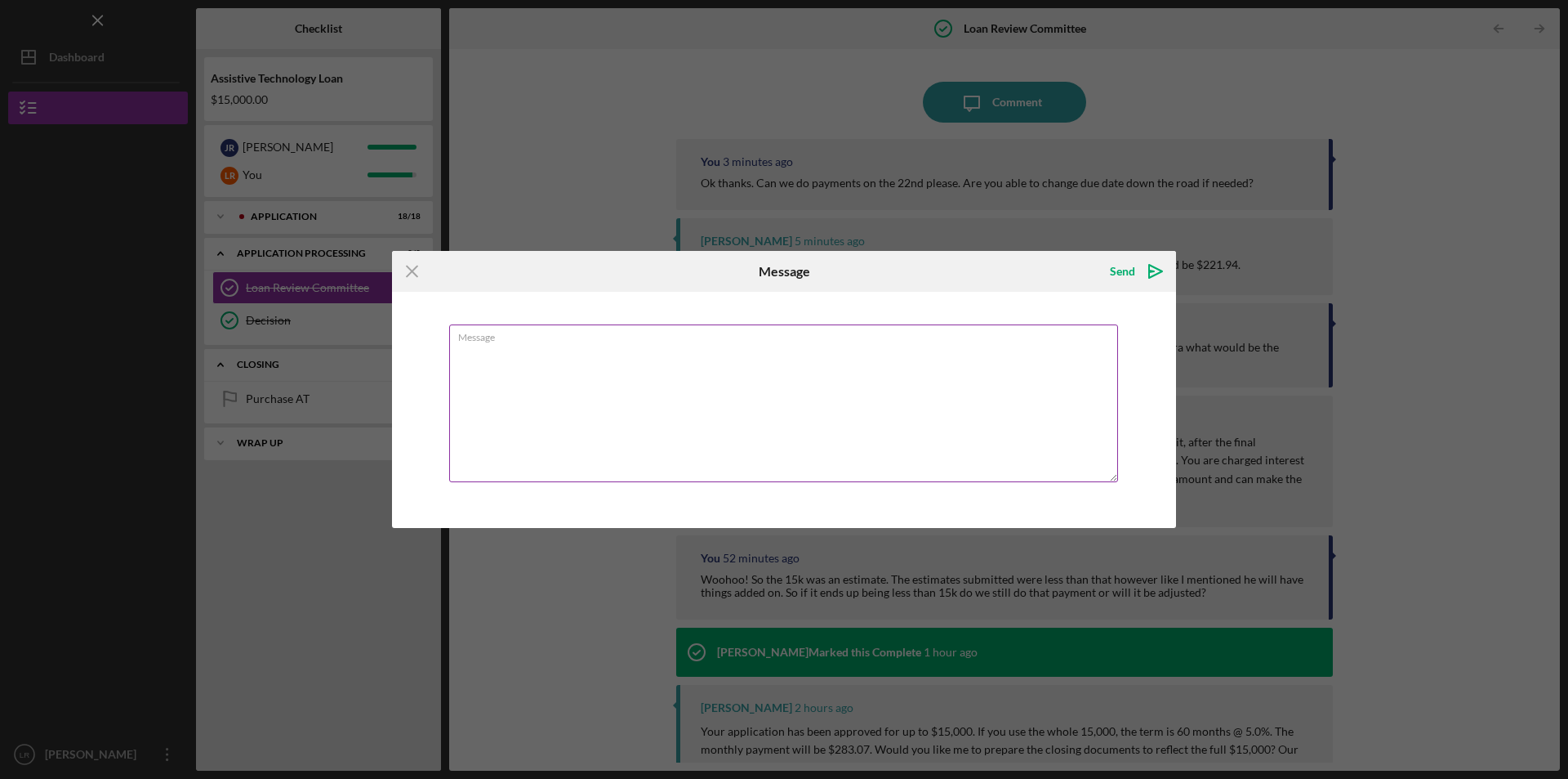
click at [703, 371] on textarea "Message" at bounding box center [784, 403] width 669 height 157
type textarea "So when my husband has an appt like next week does he send you the bill and you…"
click at [1139, 274] on icon "Icon/icon-invite-send" at bounding box center [1155, 271] width 41 height 41
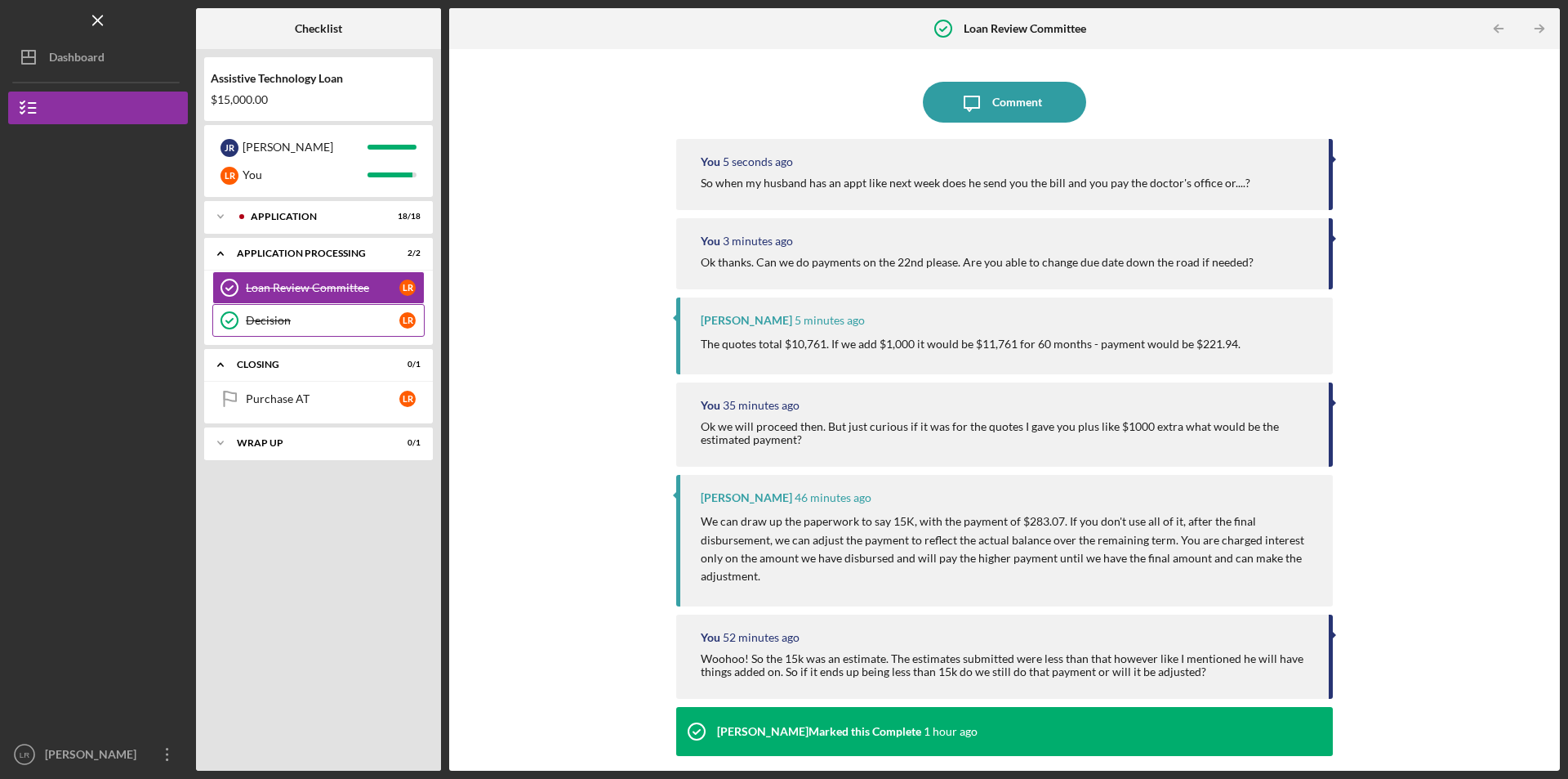
click at [300, 330] on link "Decision Decision L R" at bounding box center [318, 320] width 212 height 33
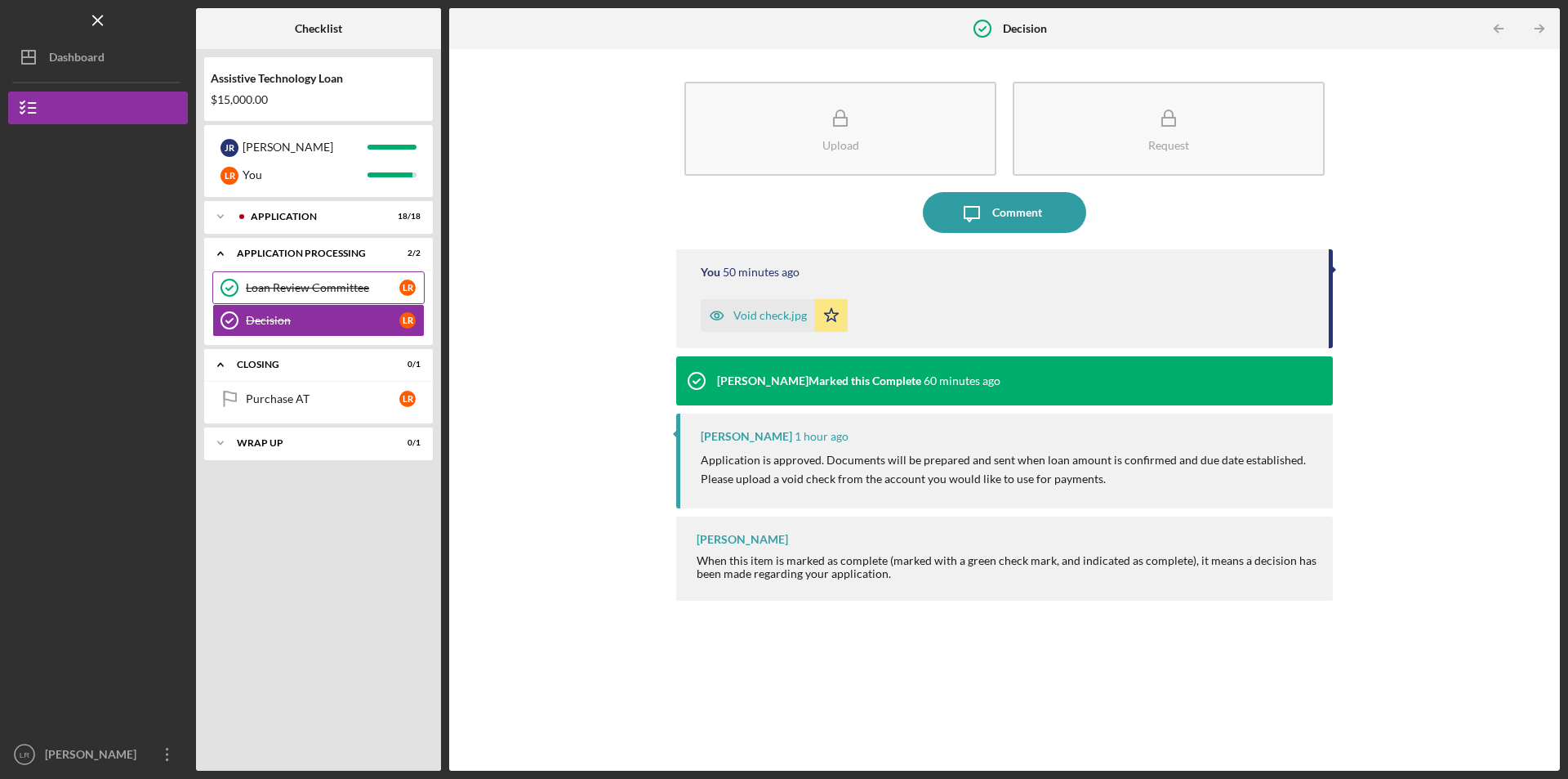
click at [291, 293] on div "Loan Review Committee" at bounding box center [323, 287] width 153 height 13
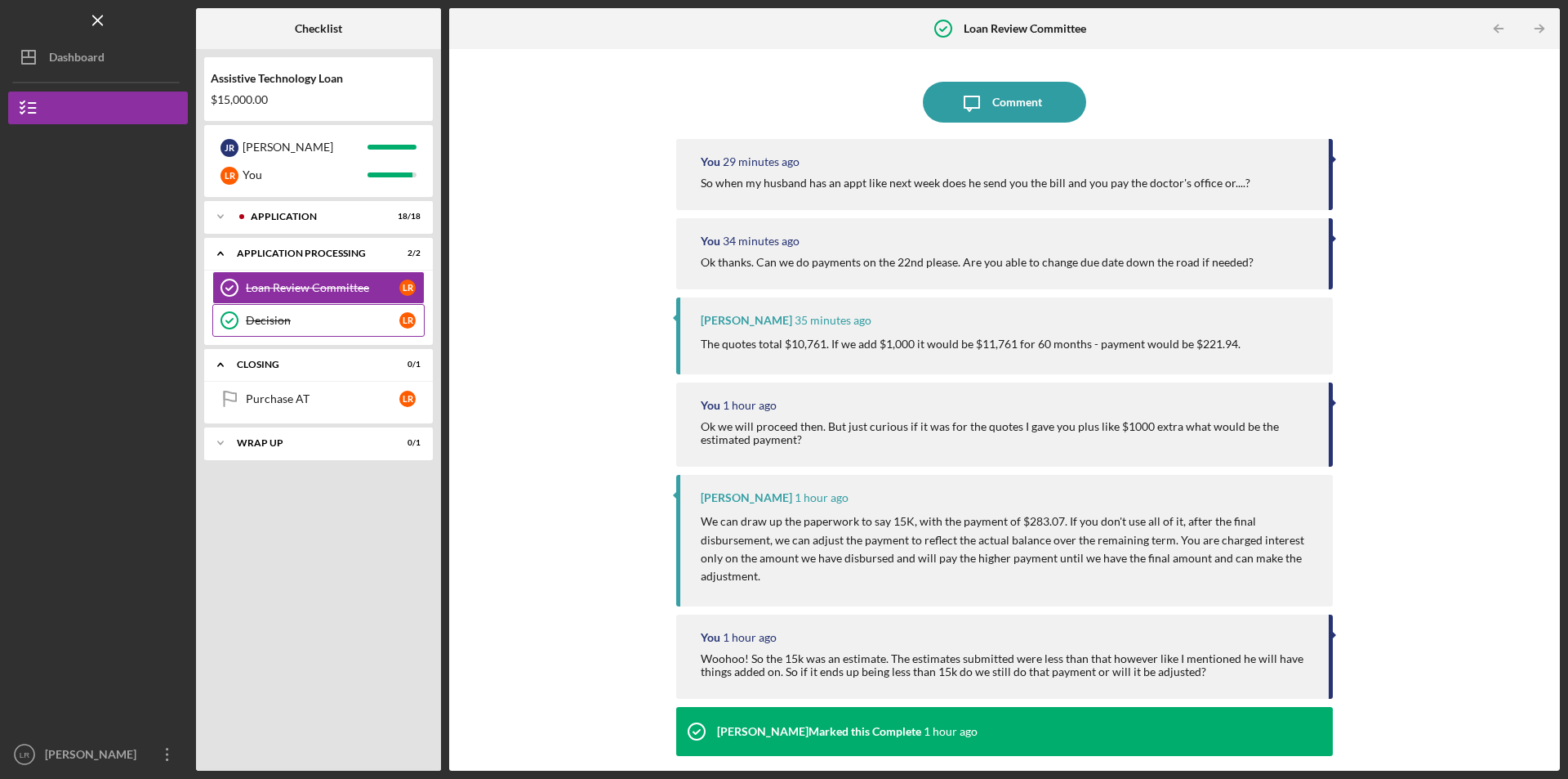
click at [318, 327] on div "Decision" at bounding box center [323, 320] width 153 height 13
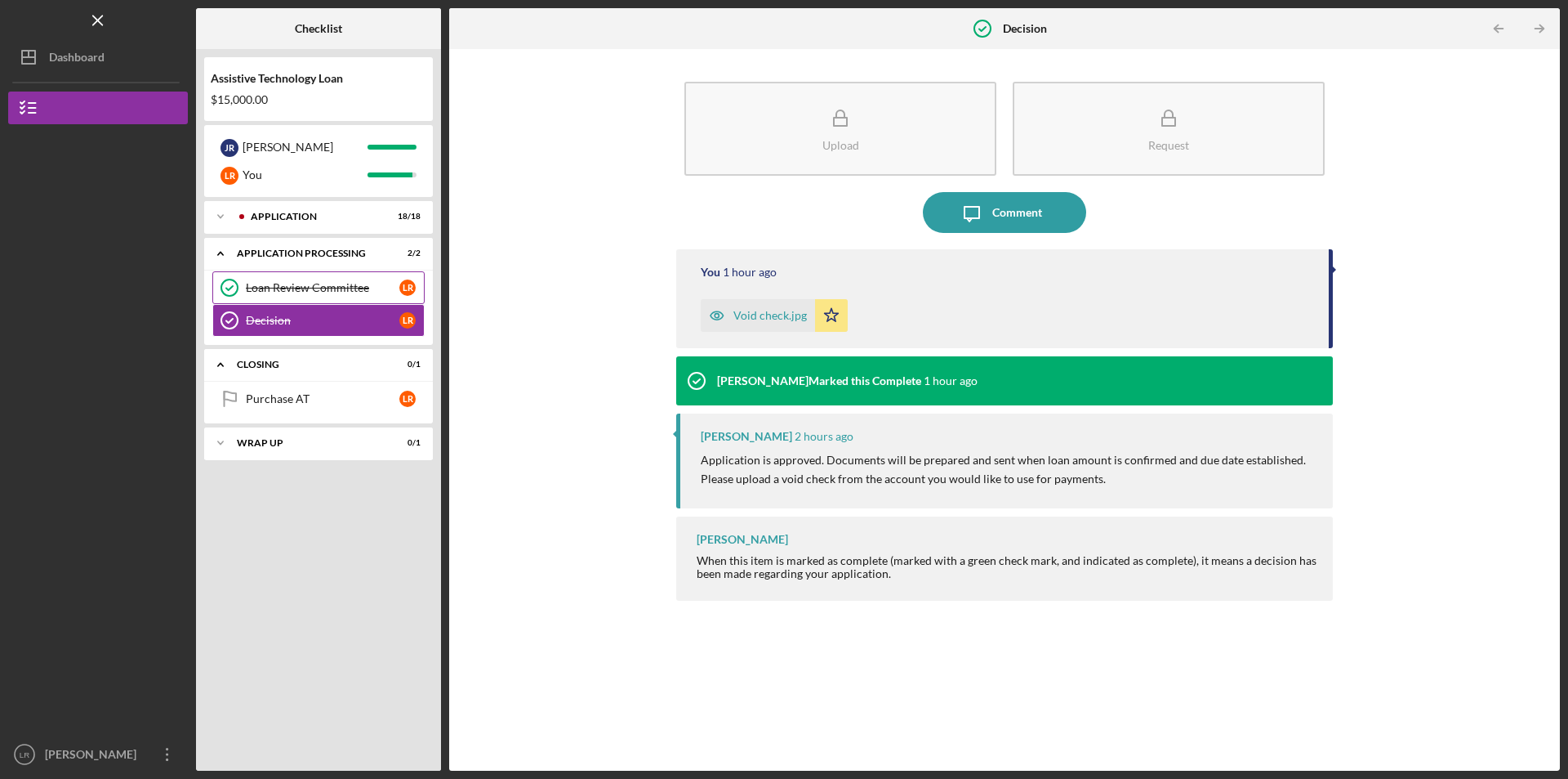
click at [321, 297] on link "Loan Review Committee Loan Review Committee L R" at bounding box center [318, 287] width 212 height 33
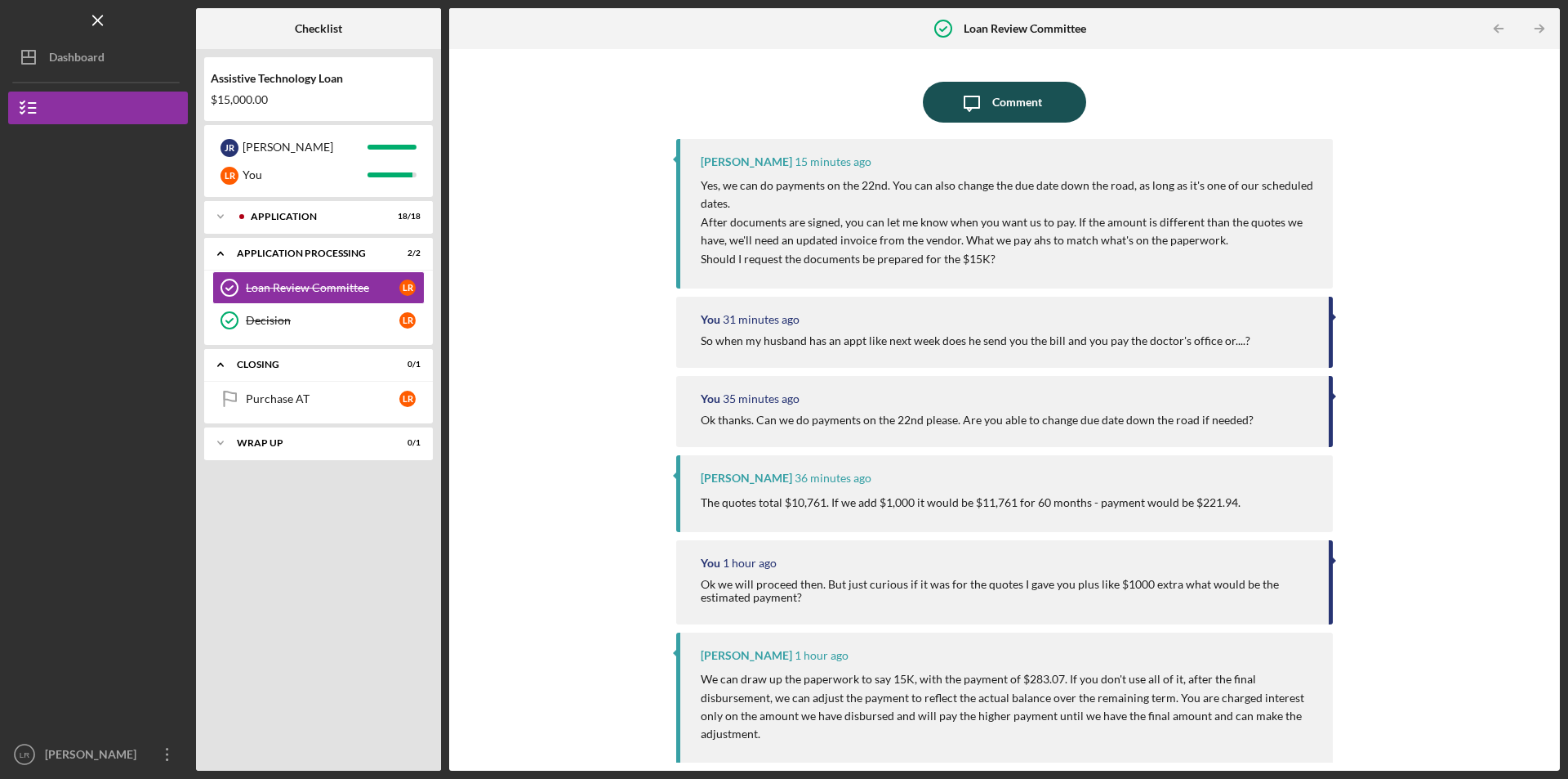
click at [1037, 107] on button "Icon/Message Comment" at bounding box center [1005, 102] width 163 height 41
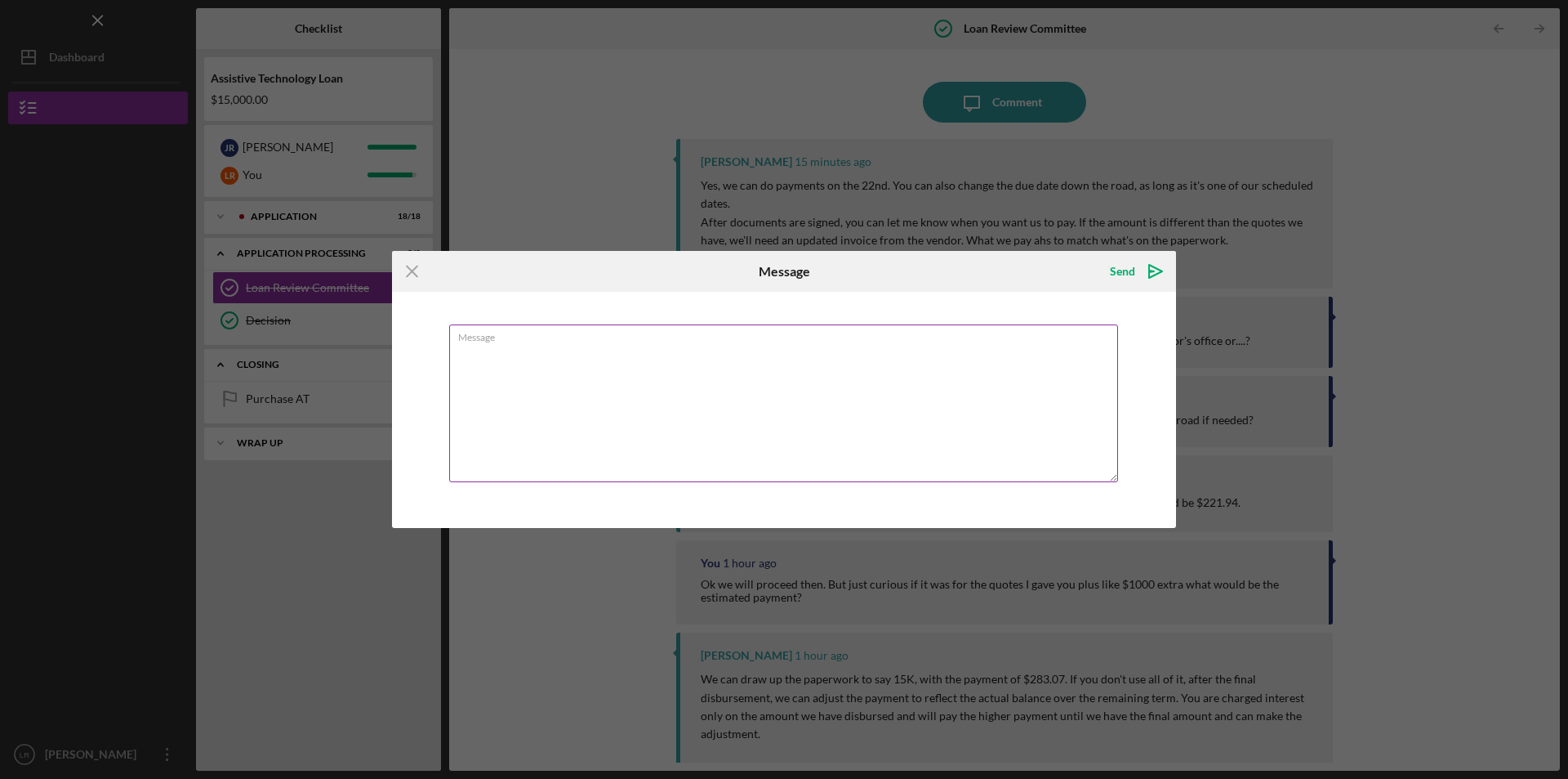
click at [833, 360] on textarea "Message" at bounding box center [784, 403] width 669 height 157
type textarea "Ok so do we give you the invoice after hes seen? Im not clear"
click at [1142, 282] on icon "Icon/icon-invite-send" at bounding box center [1155, 271] width 41 height 41
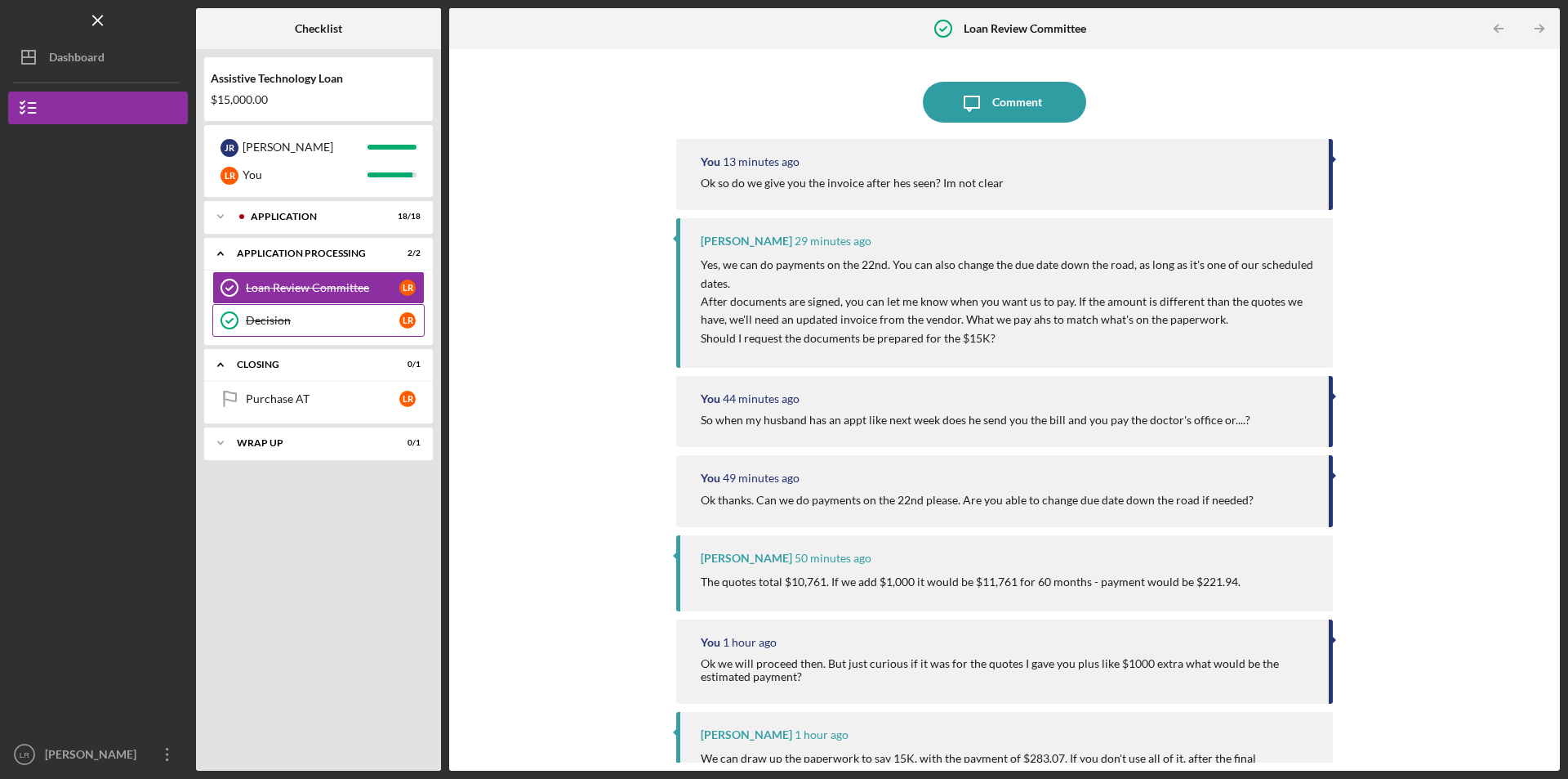
click at [270, 325] on div "Decision" at bounding box center [323, 320] width 153 height 13
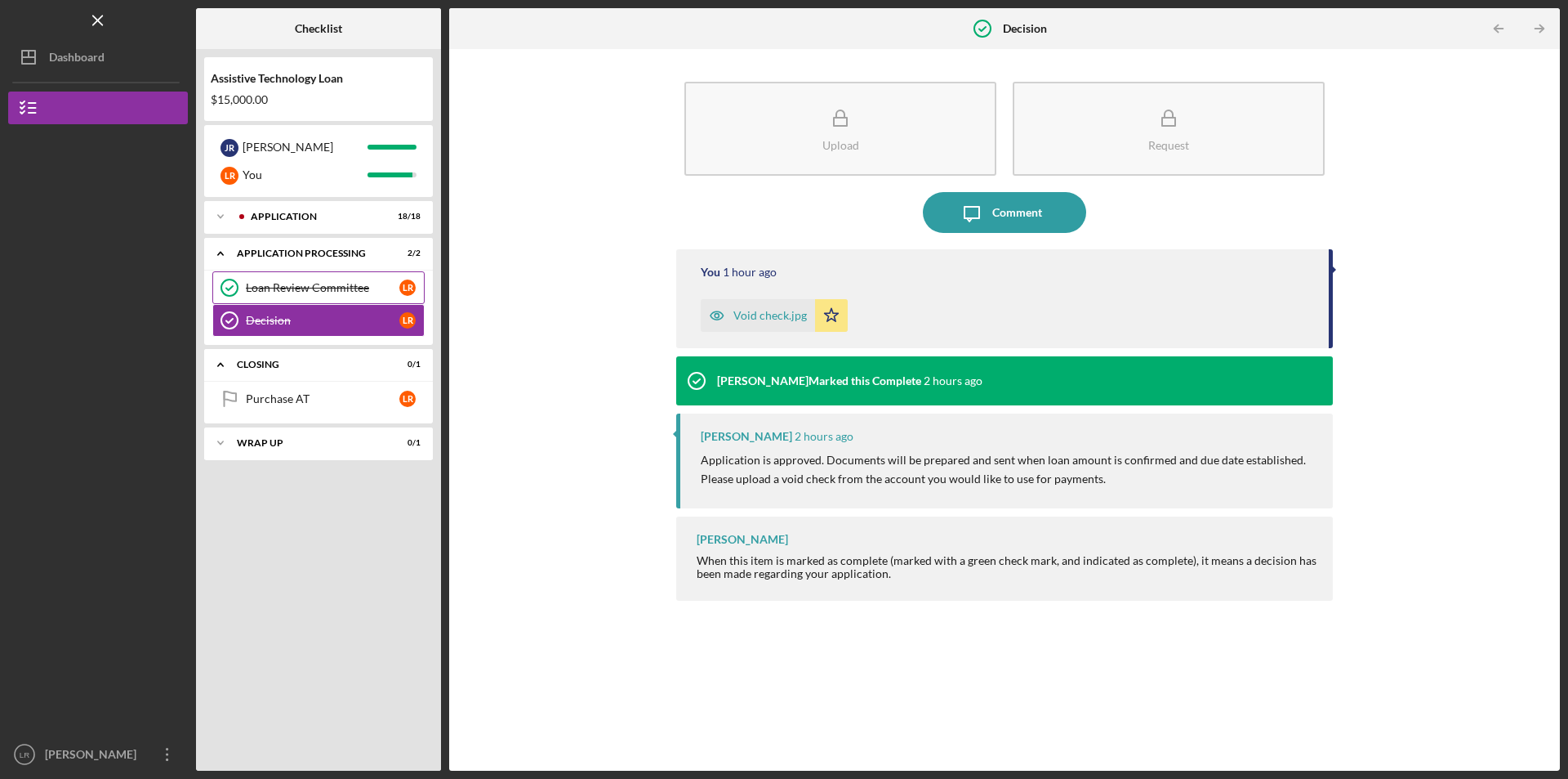
click at [273, 294] on div "Loan Review Committee" at bounding box center [323, 287] width 153 height 13
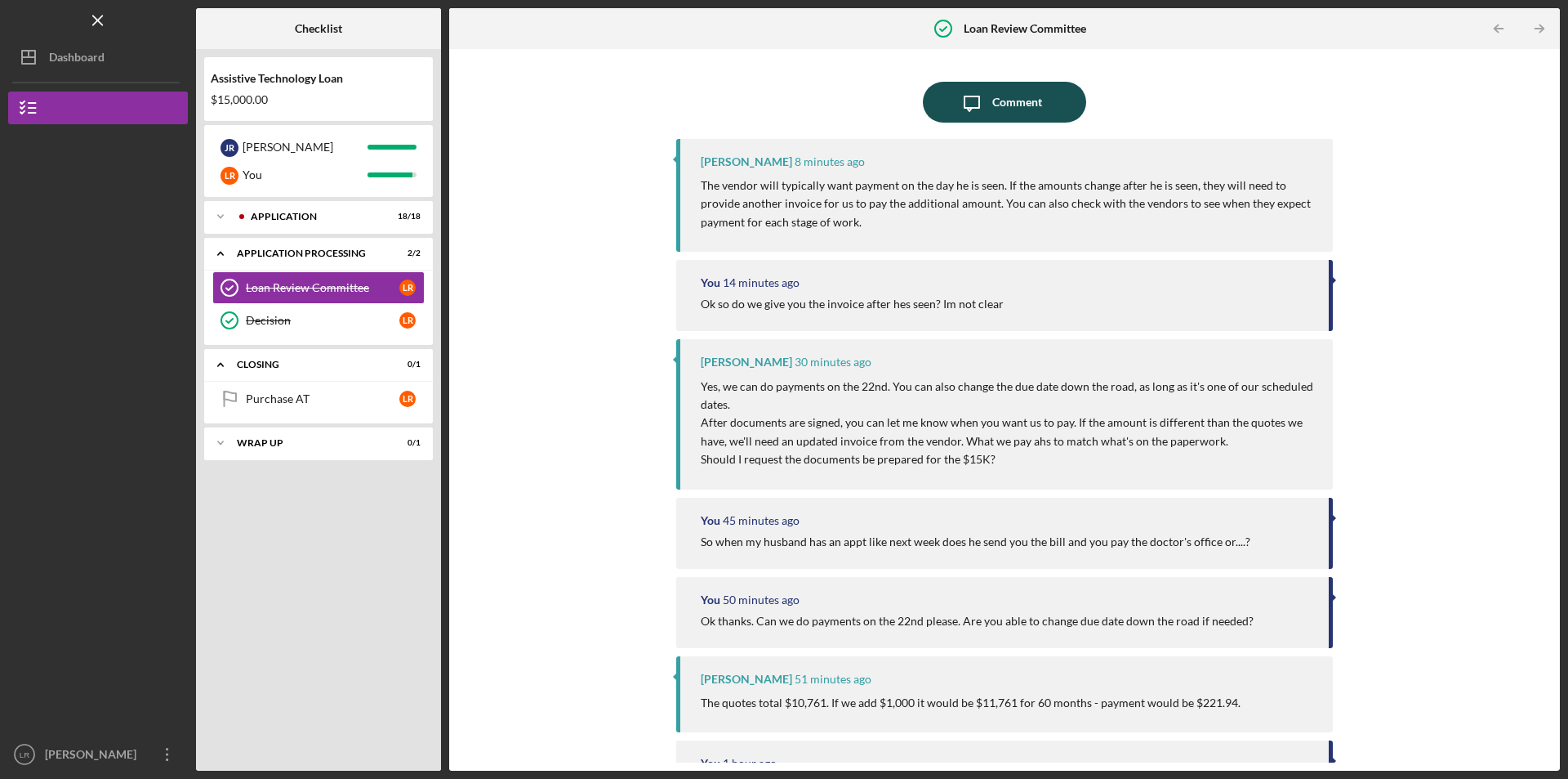
click at [980, 107] on icon "Icon/Message" at bounding box center [972, 102] width 41 height 41
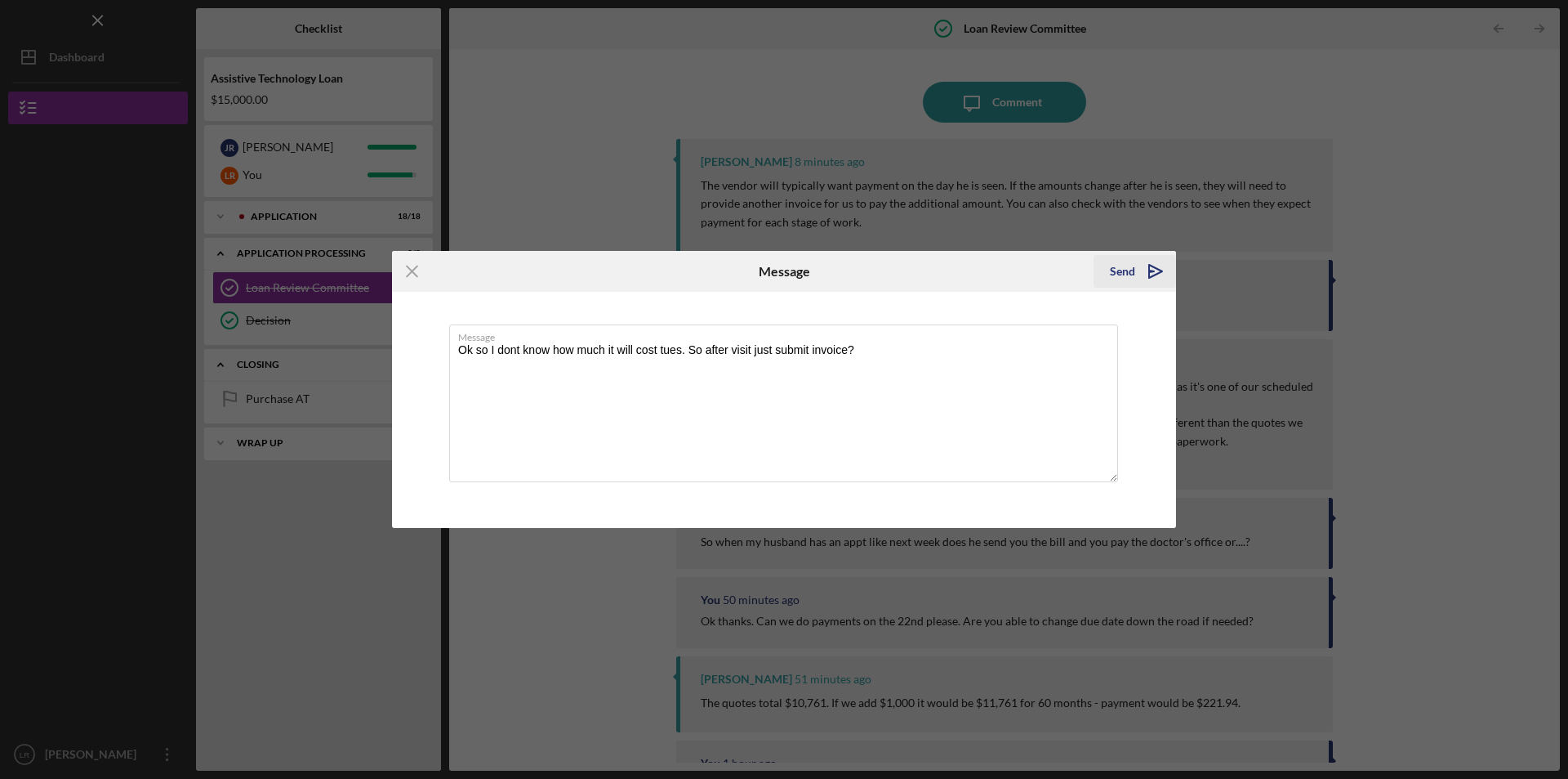
type textarea "Ok so I dont know how much it will cost tues. So after visit just submit invoic…"
click at [1118, 268] on div "Send" at bounding box center [1122, 271] width 25 height 33
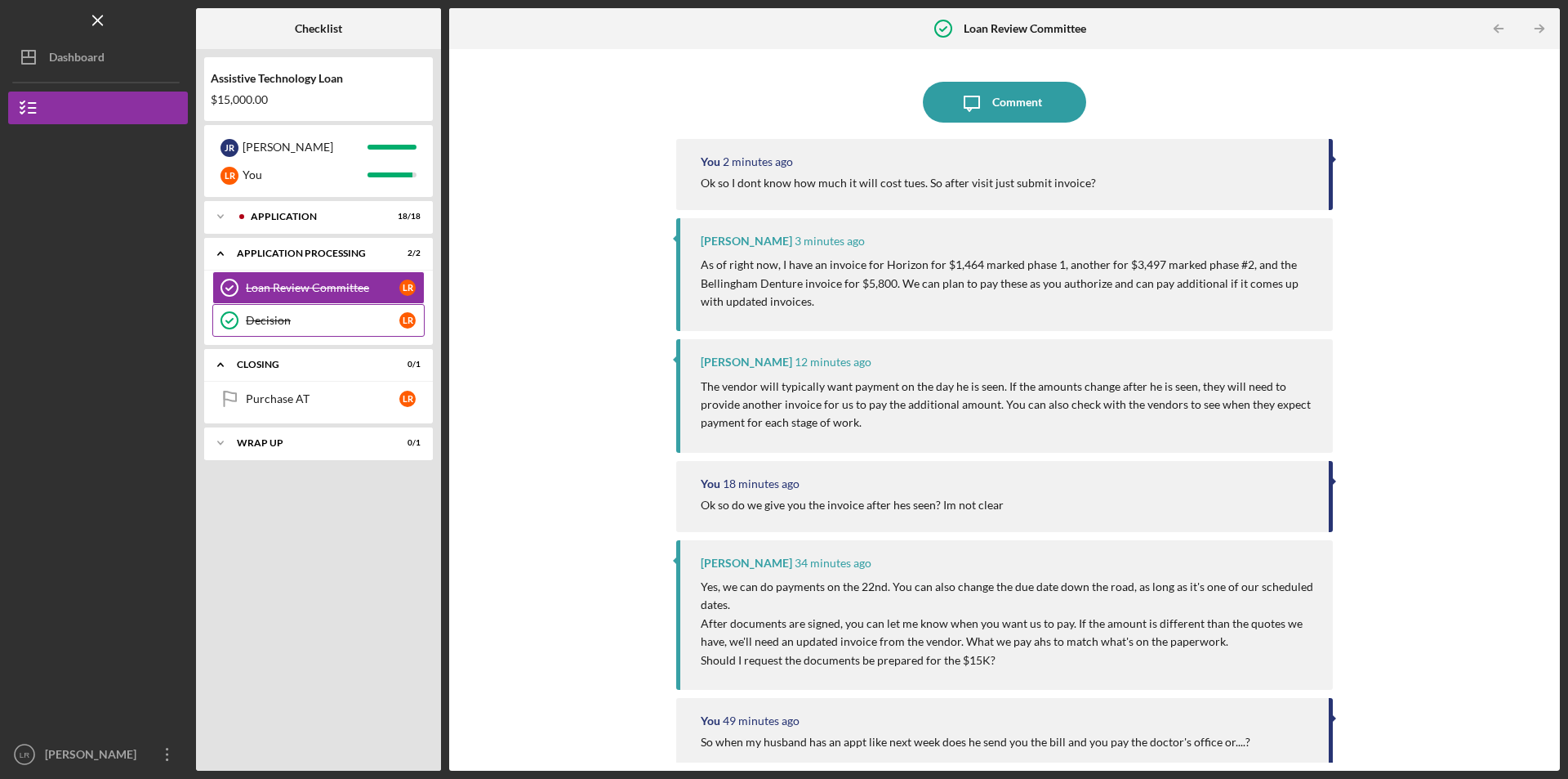
click at [284, 327] on div "Decision" at bounding box center [323, 320] width 153 height 13
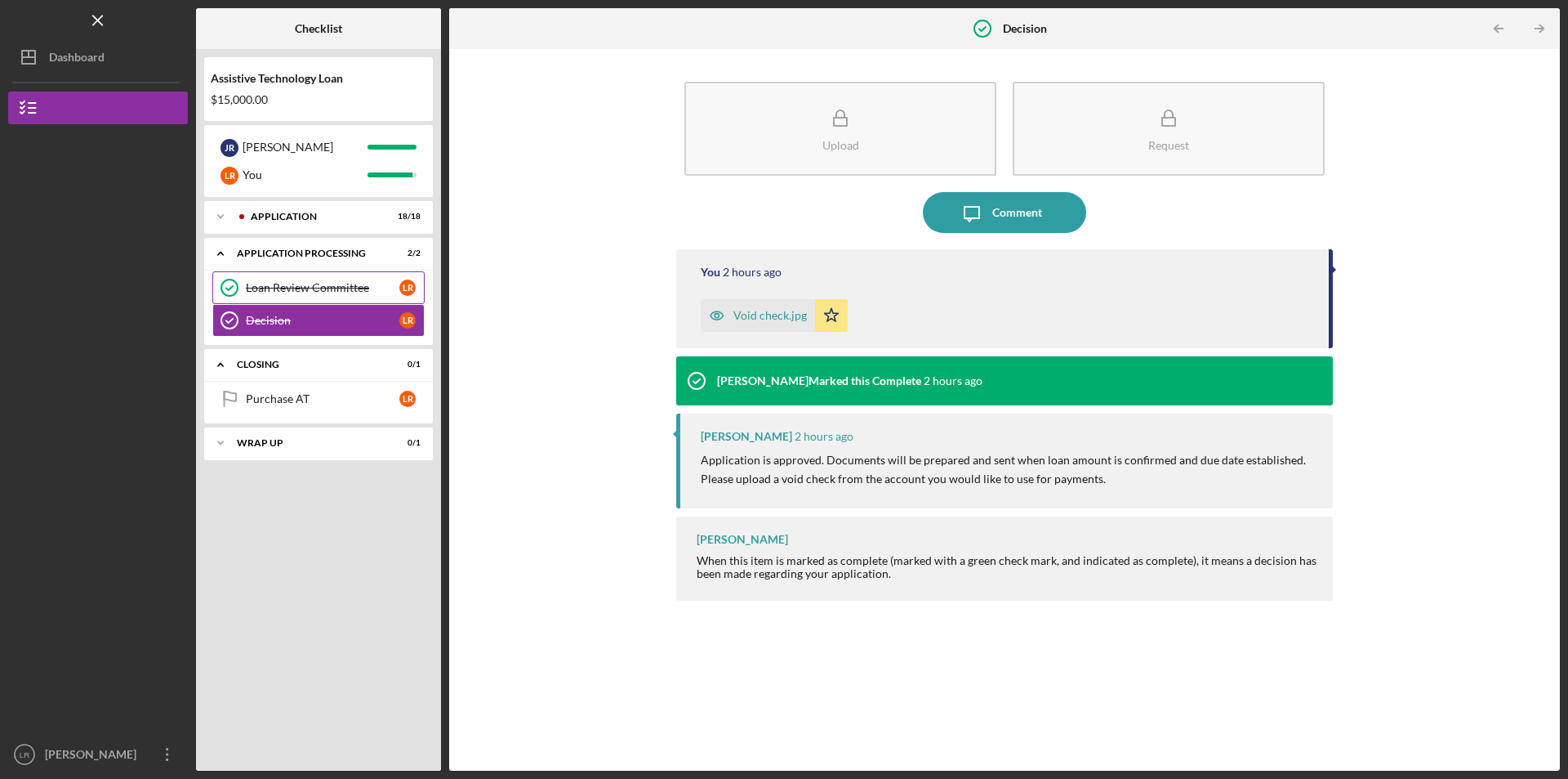
click at [293, 301] on link "Loan Review Committee Loan Review Committee L R" at bounding box center [318, 287] width 212 height 33
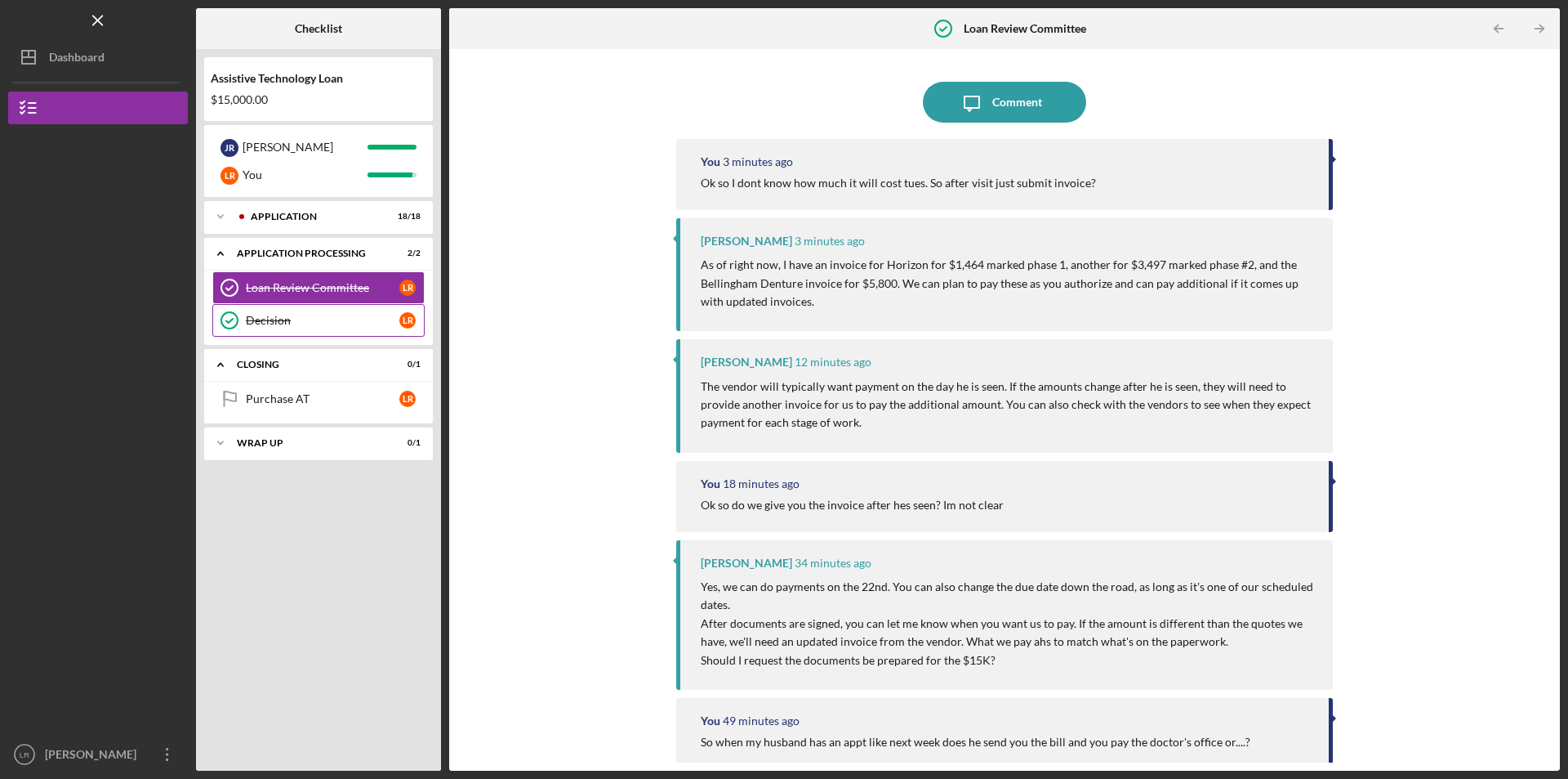
click at [286, 327] on div "Decision" at bounding box center [323, 320] width 153 height 13
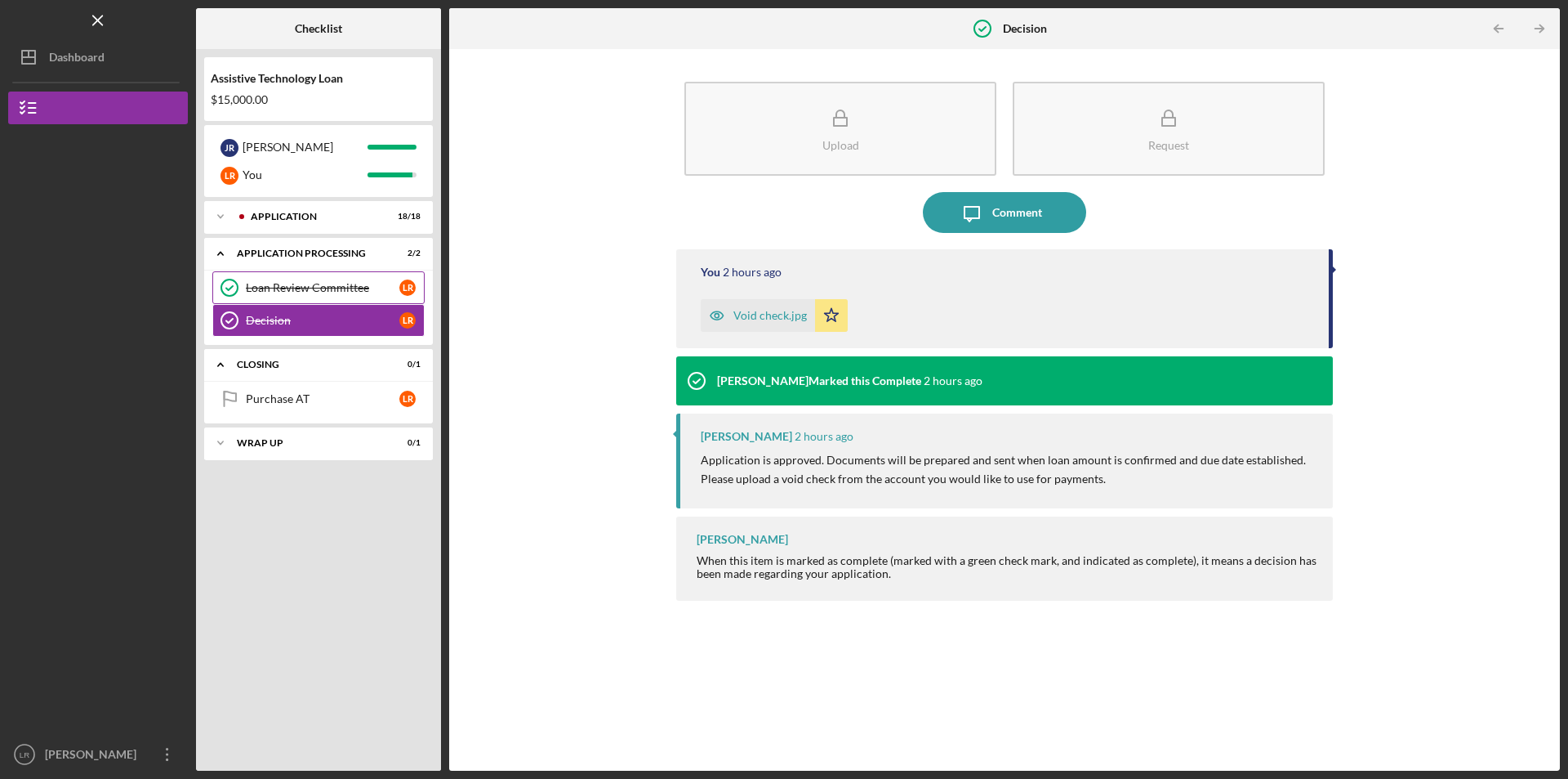
click at [304, 301] on link "Loan Review Committee Loan Review Committee L R" at bounding box center [318, 287] width 212 height 33
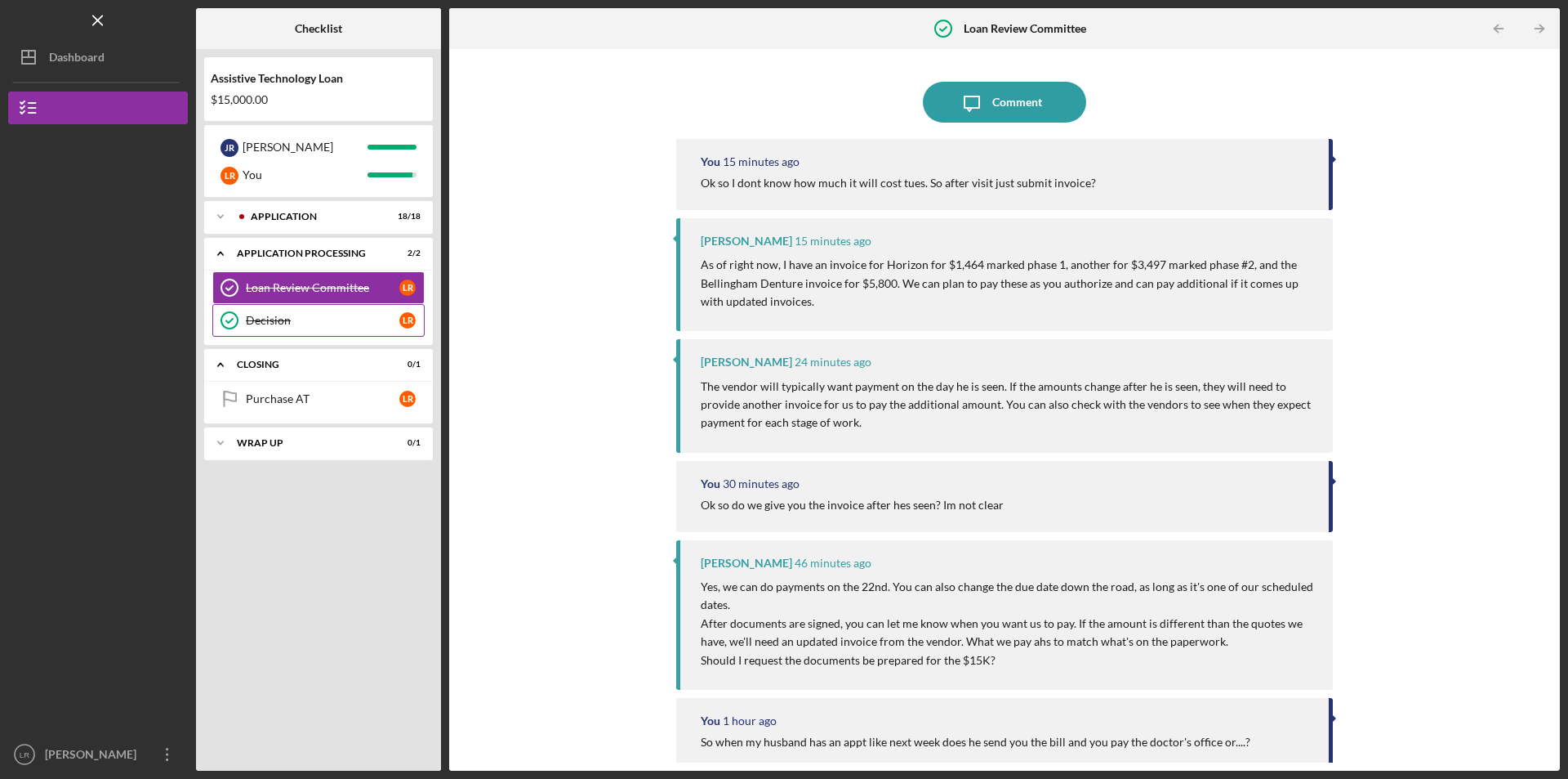
click at [305, 316] on div "Decision" at bounding box center [323, 320] width 153 height 13
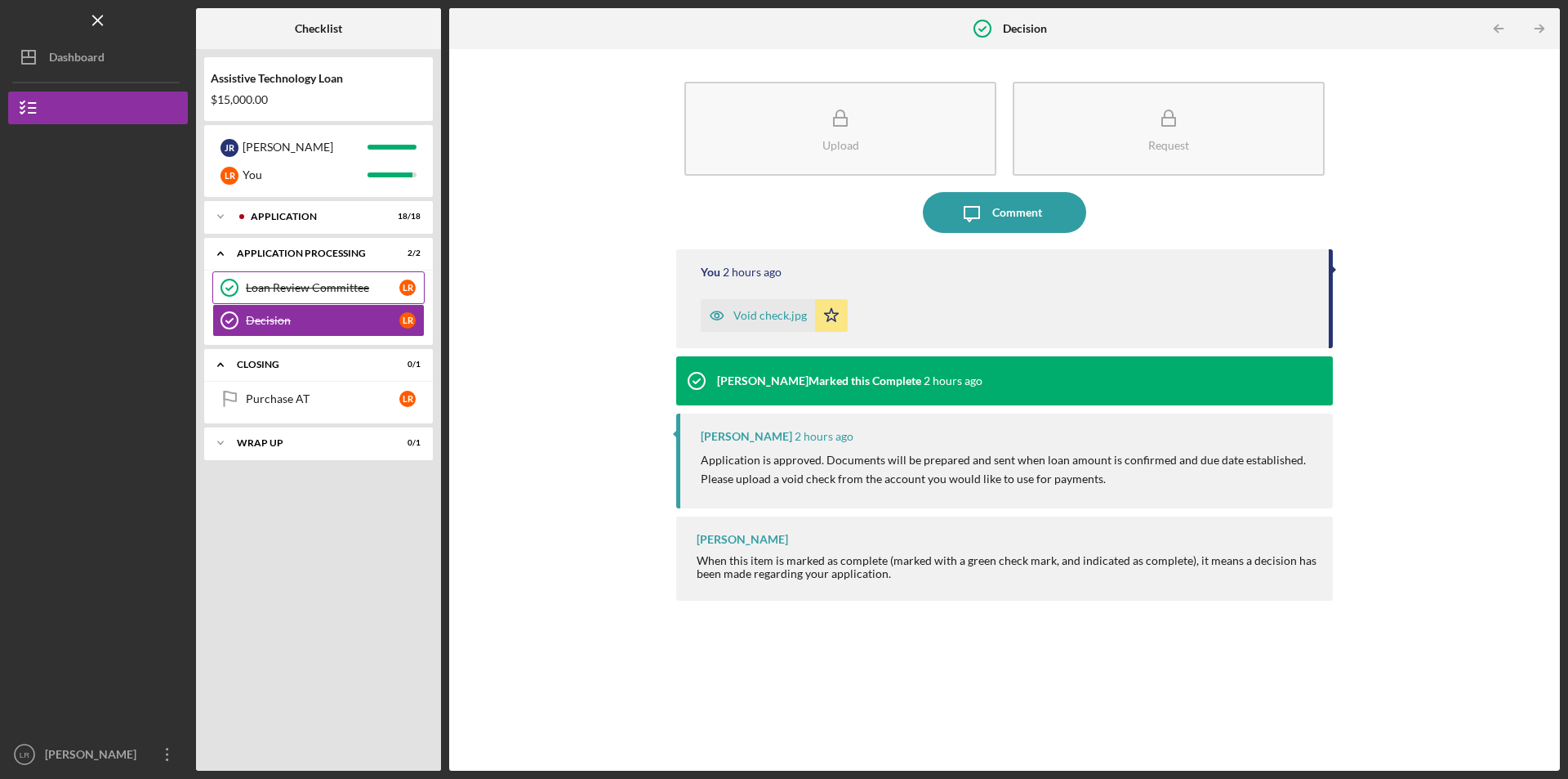
click at [308, 294] on div "Loan Review Committee" at bounding box center [323, 287] width 153 height 13
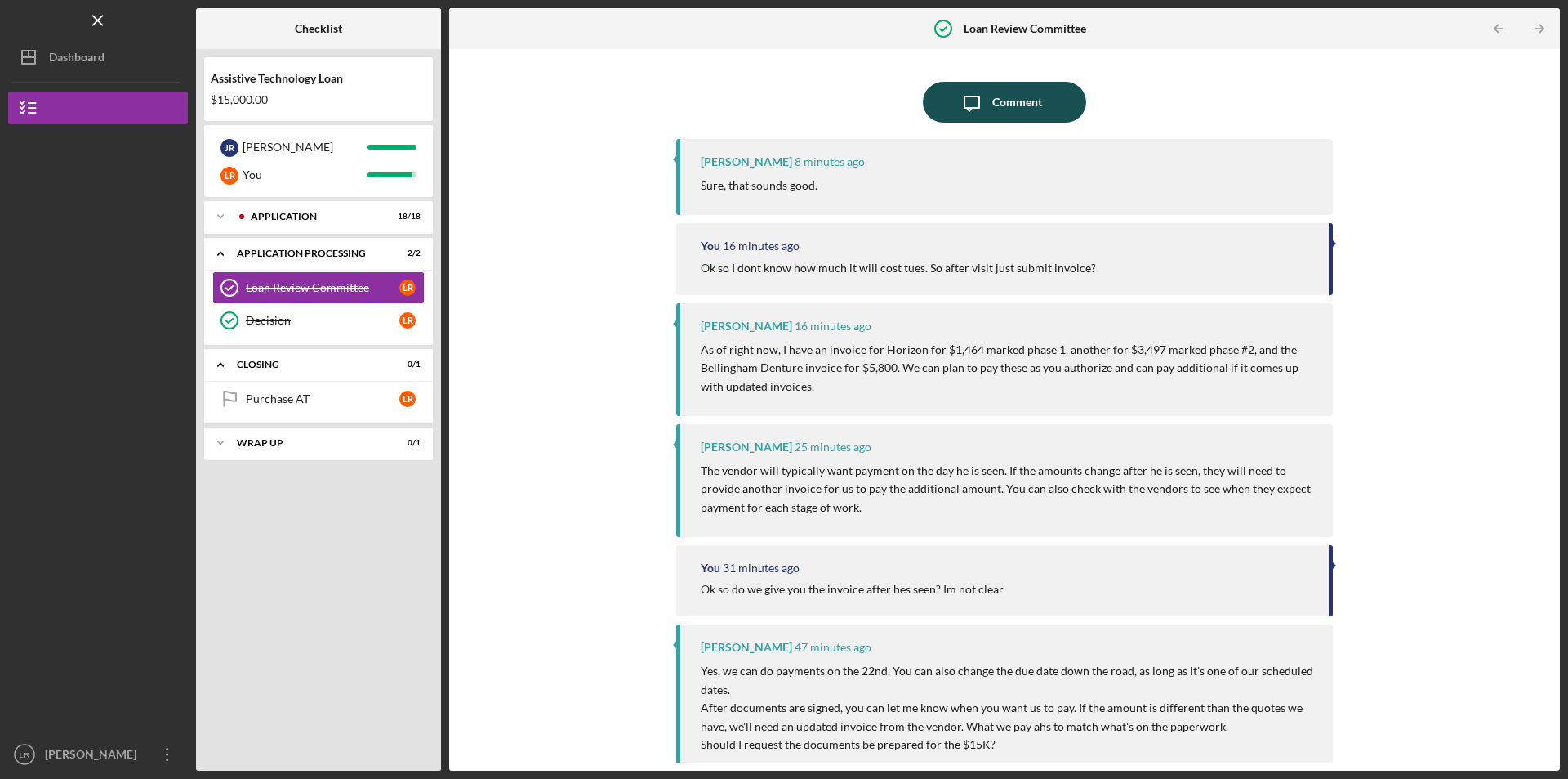
click at [1015, 103] on div "Comment" at bounding box center [1017, 102] width 50 height 41
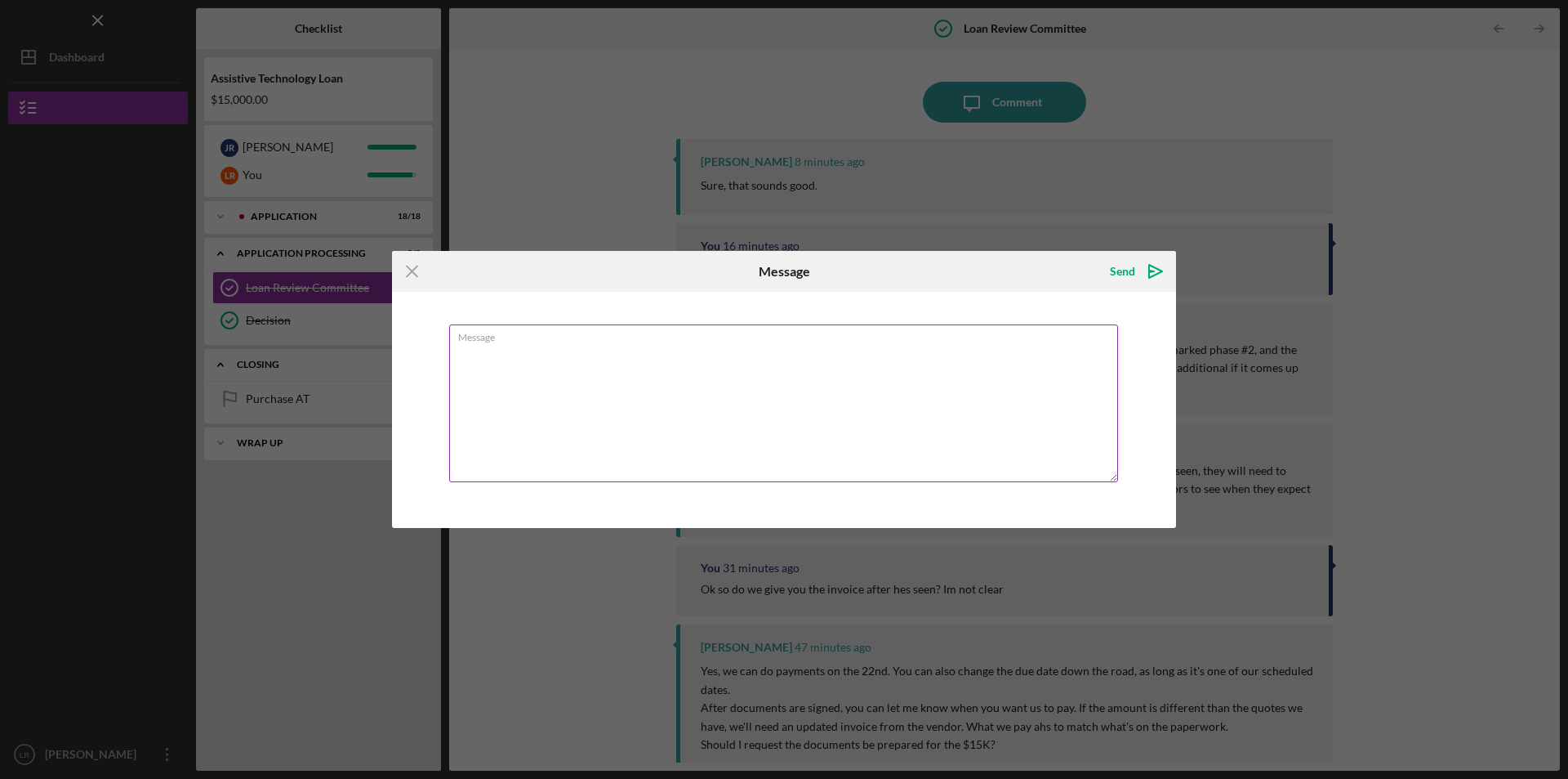
click at [807, 358] on textarea "Message" at bounding box center [784, 403] width 669 height 157
type textarea "ok"
click at [1143, 262] on icon "Icon/icon-invite-send" at bounding box center [1155, 271] width 41 height 41
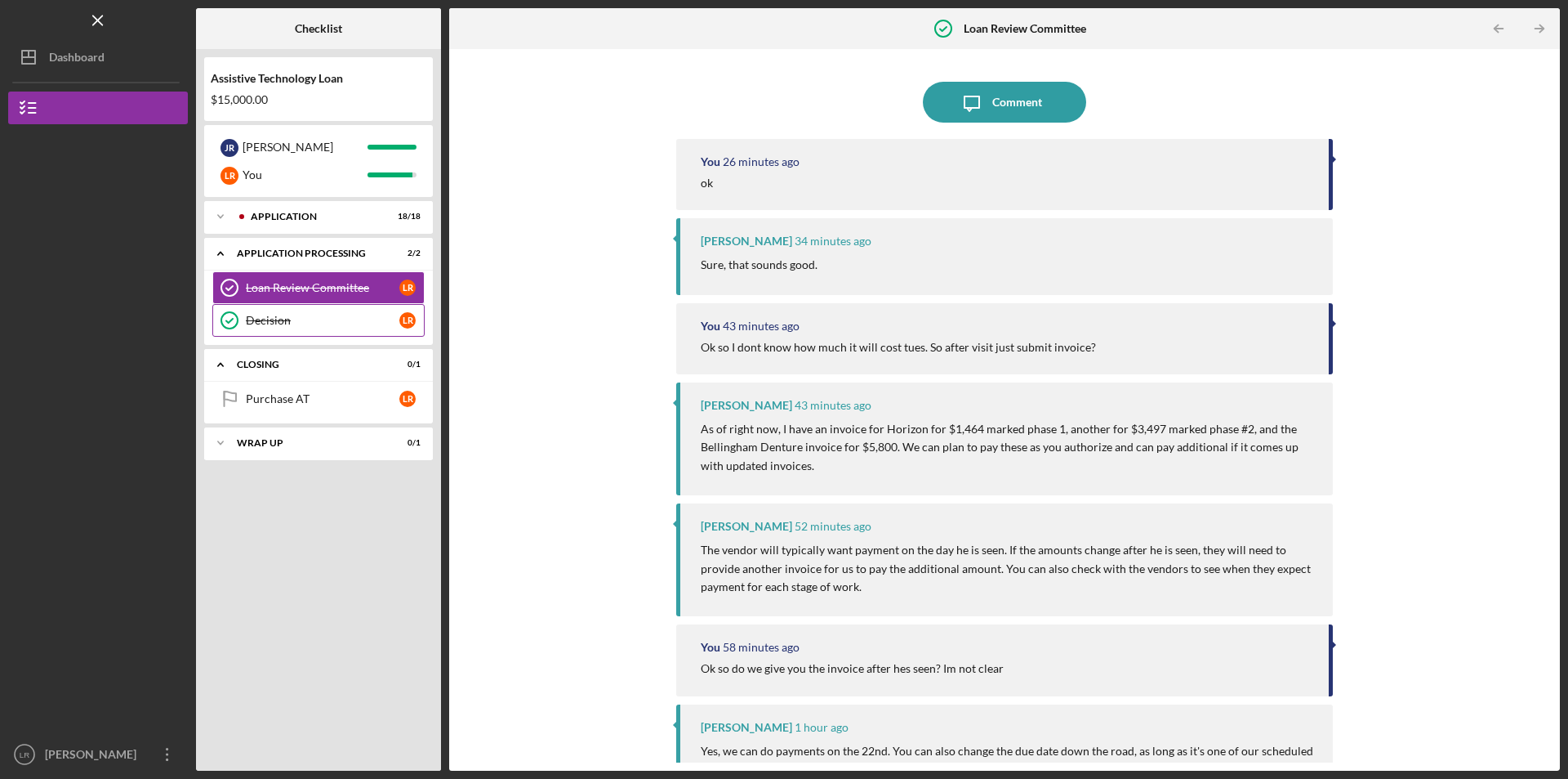
click at [259, 323] on div "Decision" at bounding box center [323, 320] width 153 height 13
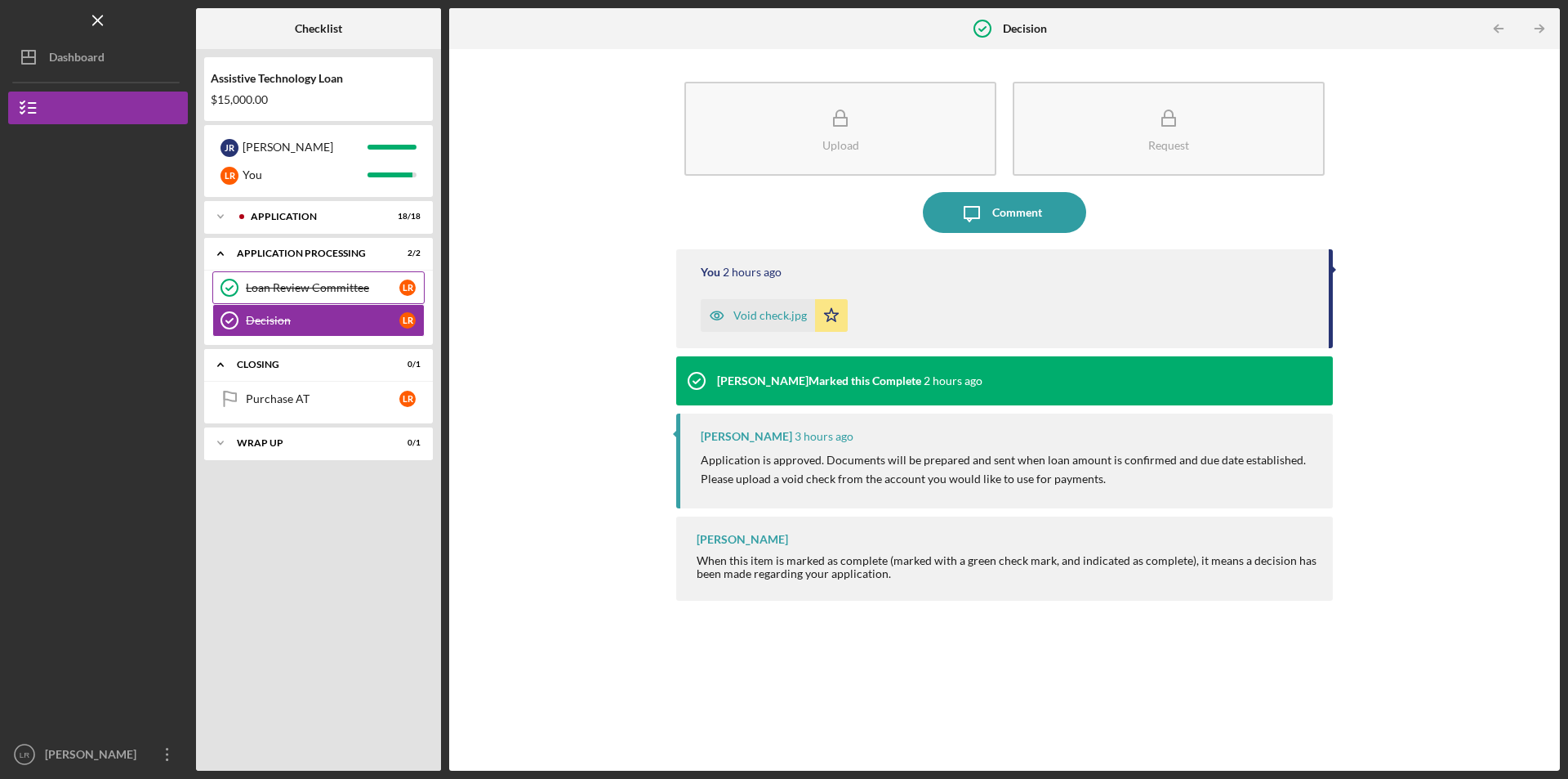
click at [276, 293] on div "Loan Review Committee" at bounding box center [323, 287] width 153 height 13
